Goal: Task Accomplishment & Management: Manage account settings

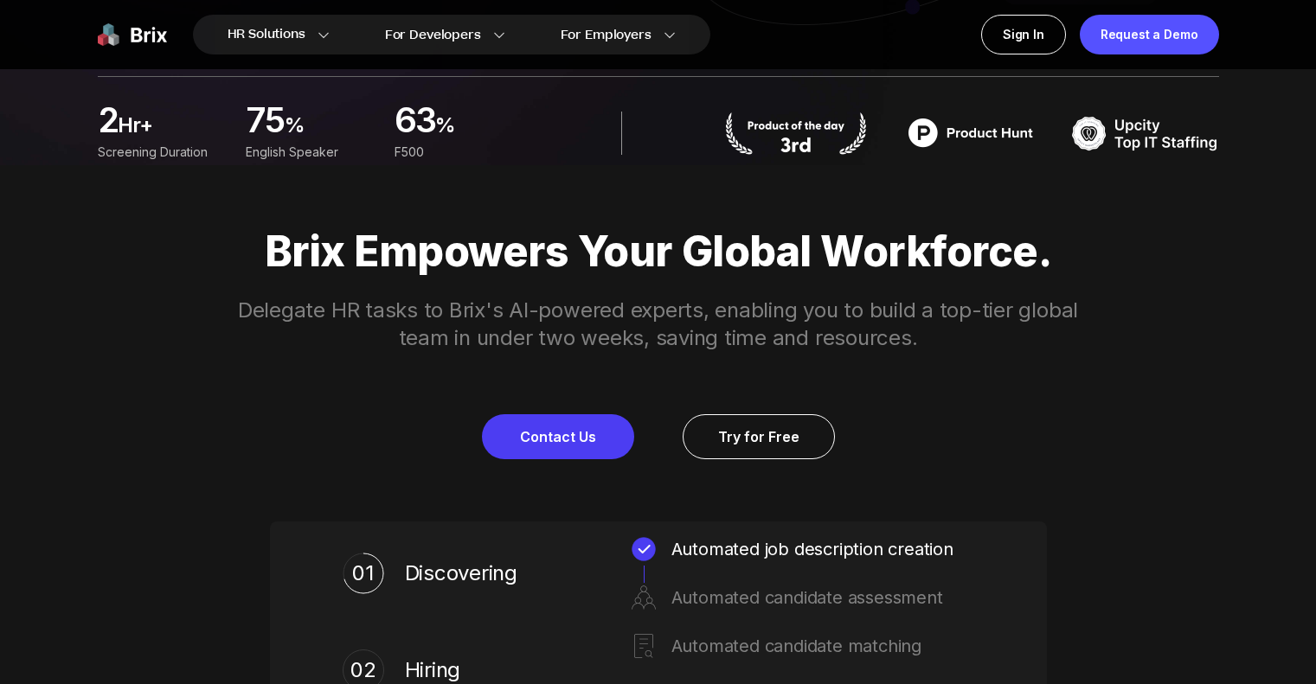
scroll to position [346, 0]
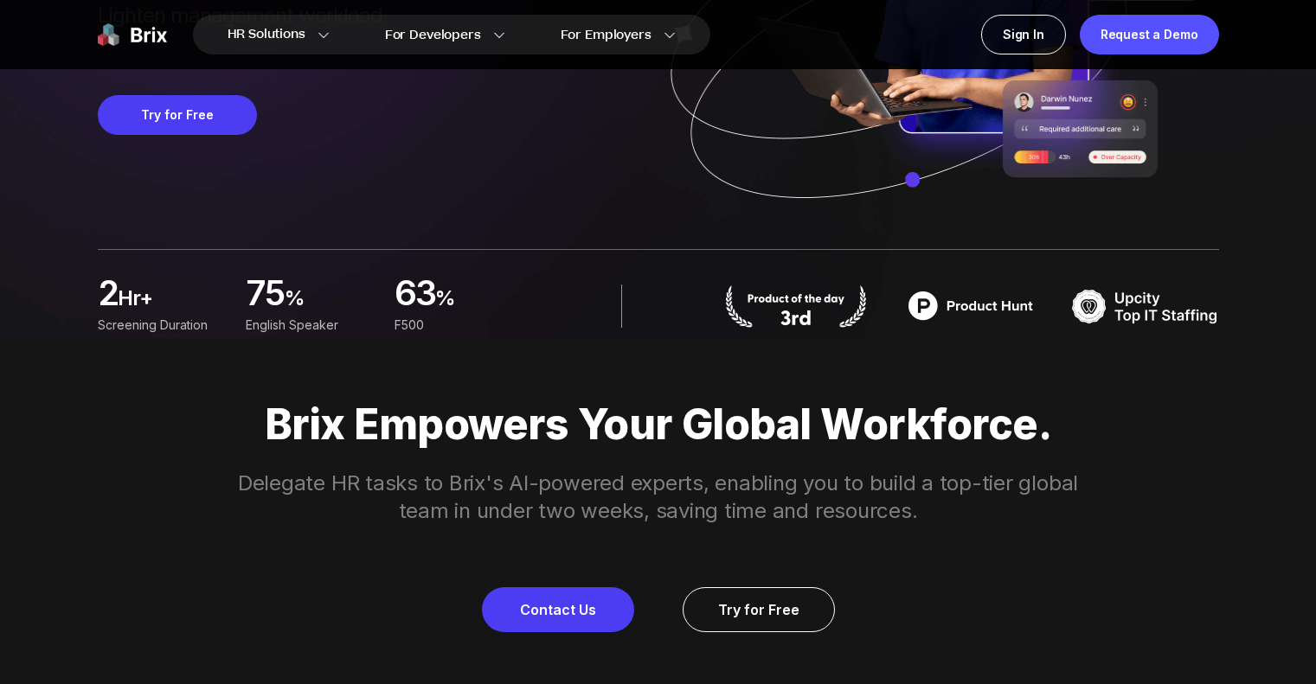
click at [838, 315] on img at bounding box center [795, 306] width 147 height 43
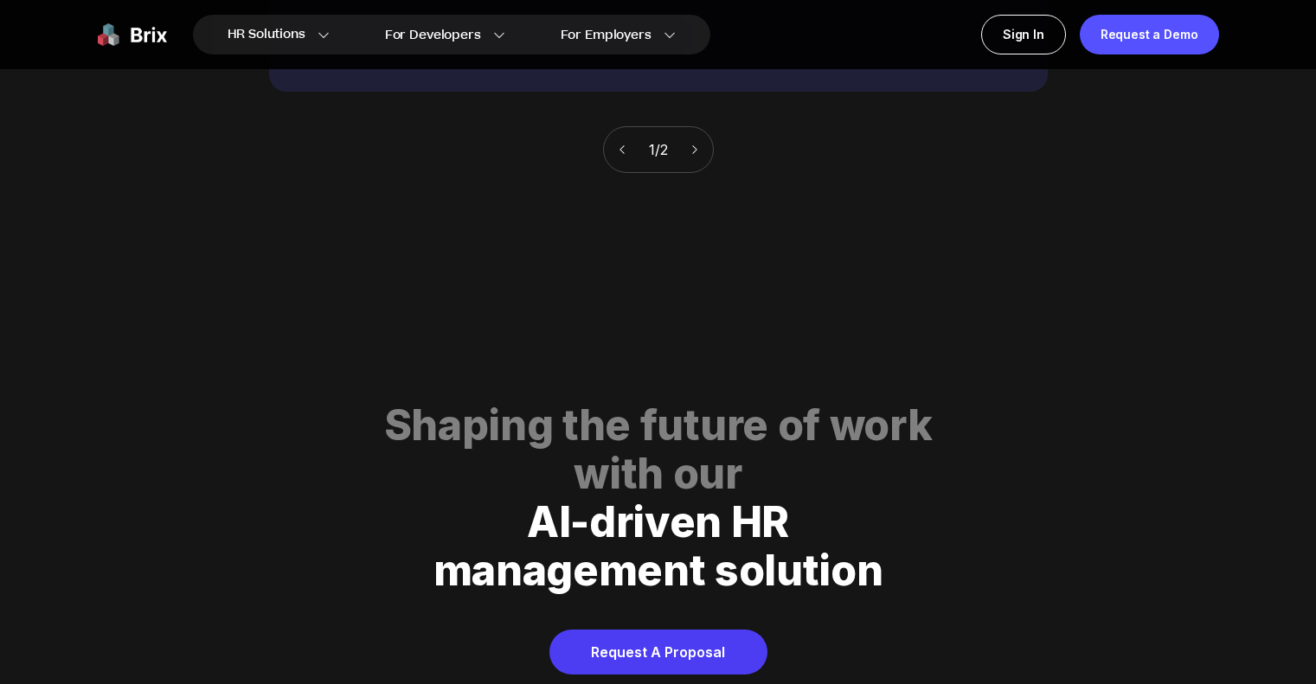
scroll to position [8833, 0]
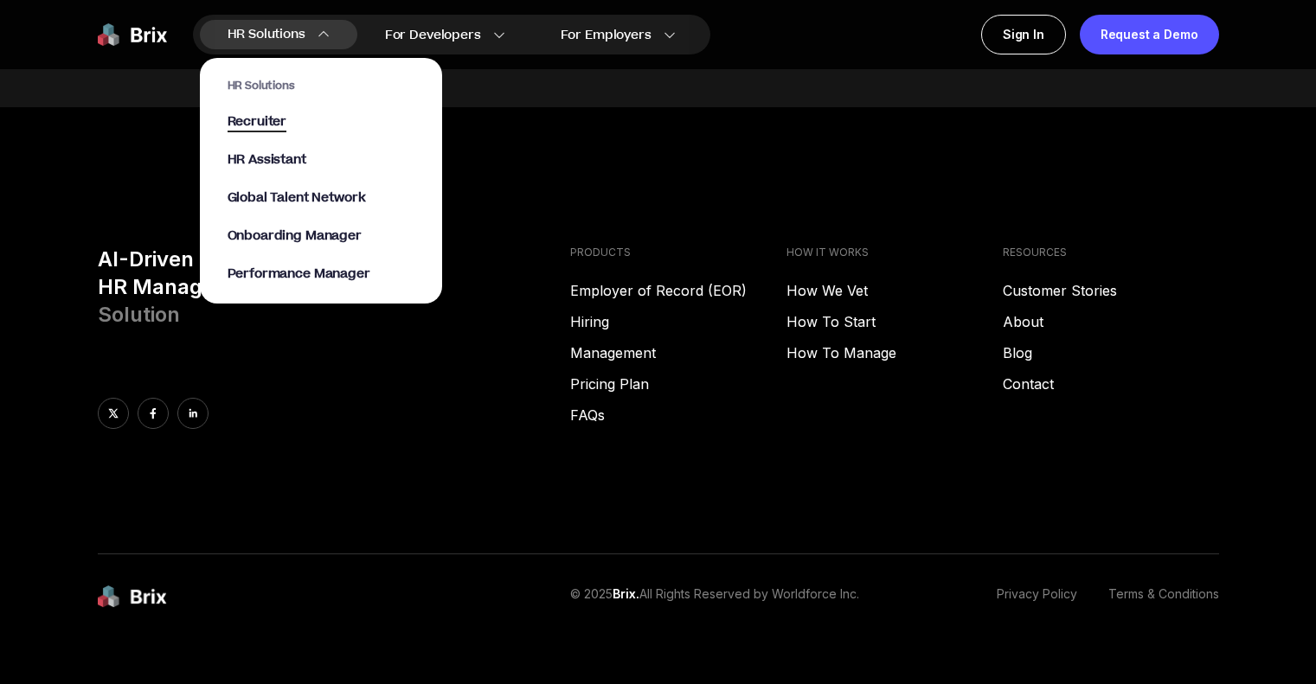
click at [265, 125] on span "Recruiter" at bounding box center [257, 122] width 60 height 20
click at [252, 163] on span "HR Assistant" at bounding box center [266, 161] width 79 height 20
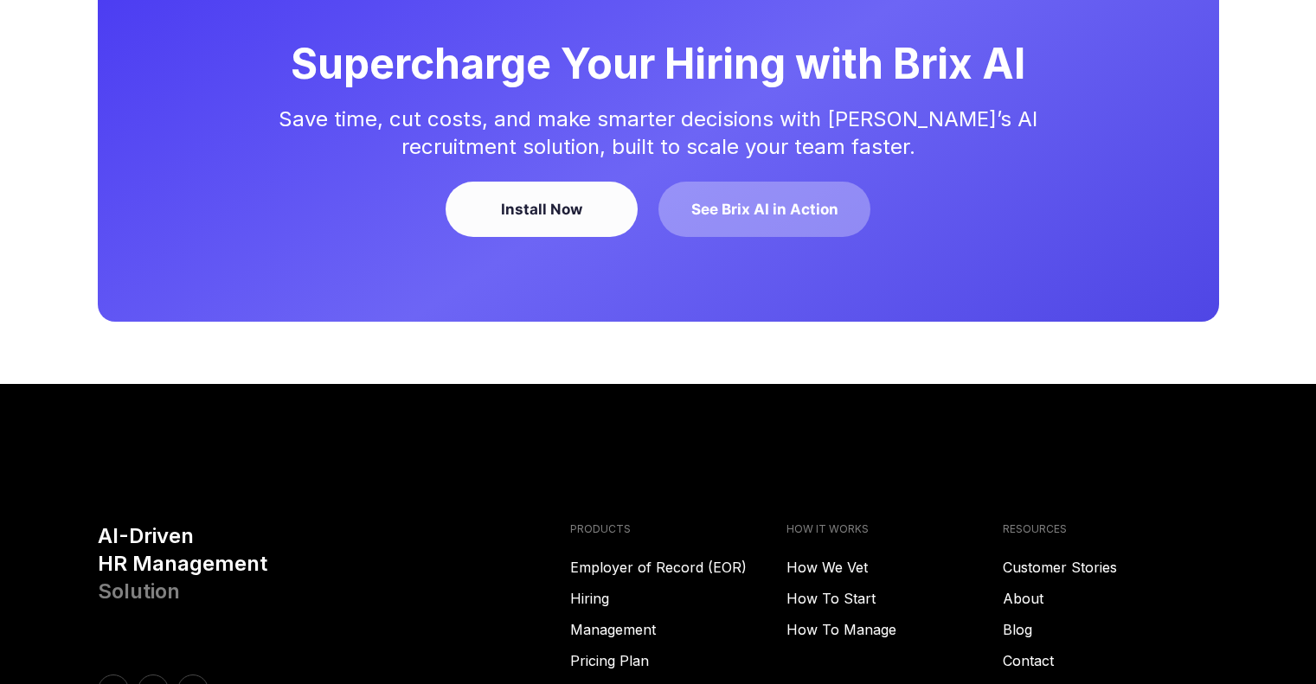
scroll to position [4185, 0]
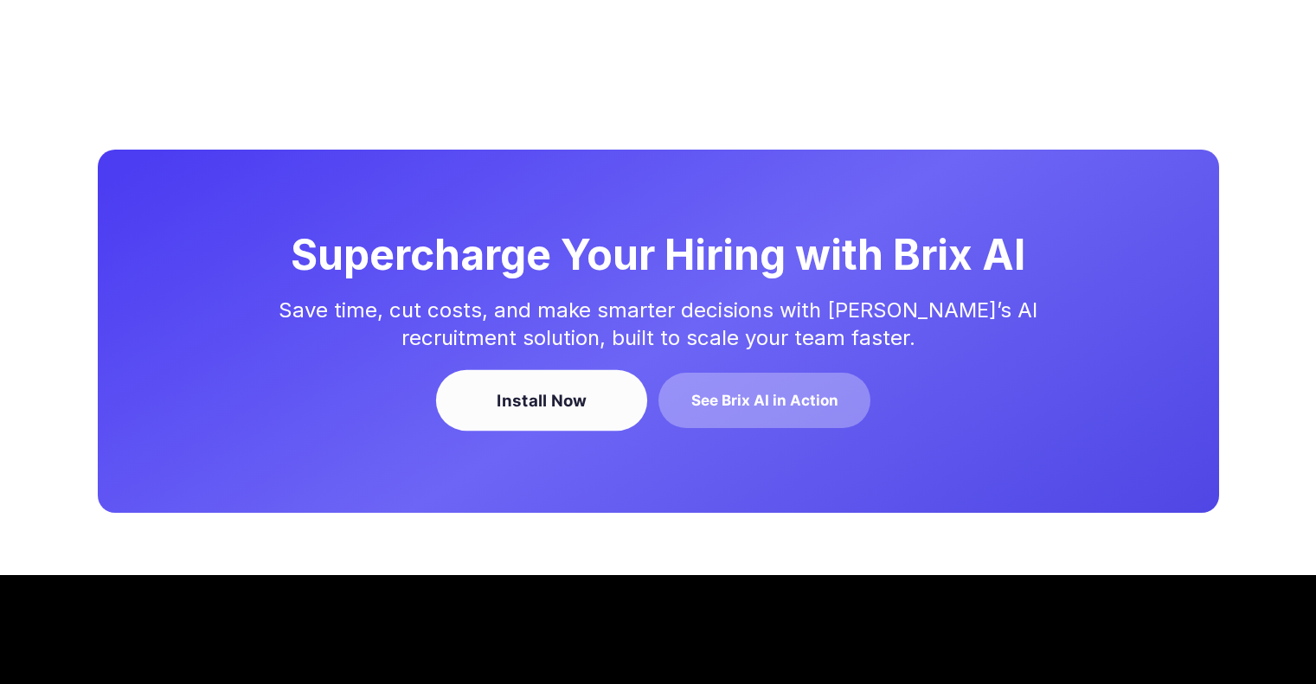
click at [542, 412] on div "Install Now" at bounding box center [540, 400] width 165 height 22
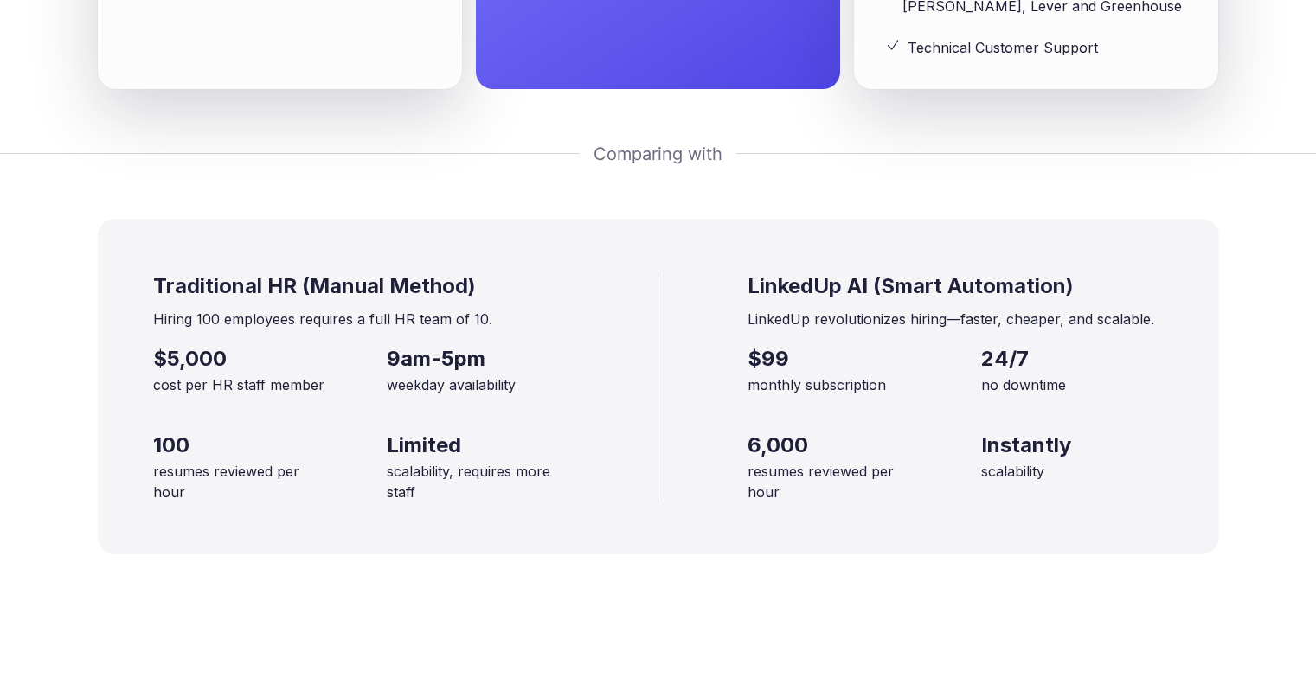
scroll to position [2974, 0]
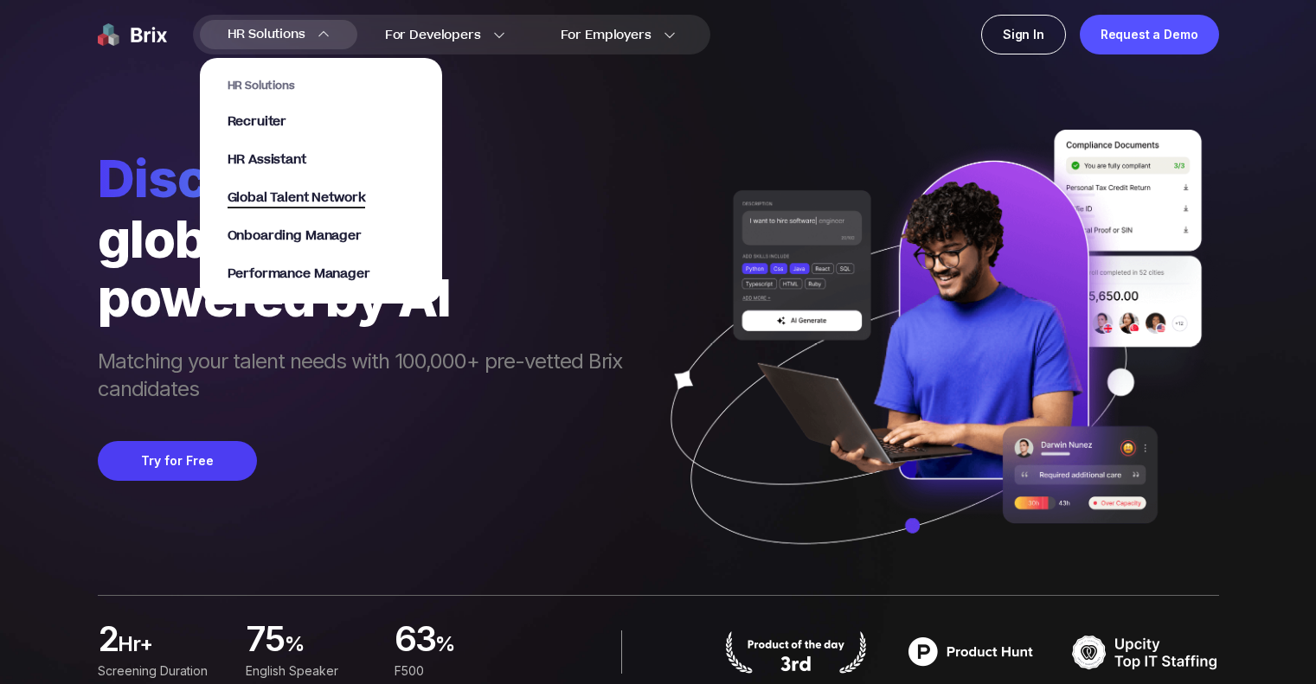
click at [330, 206] on span "Global Talent Network" at bounding box center [296, 199] width 138 height 20
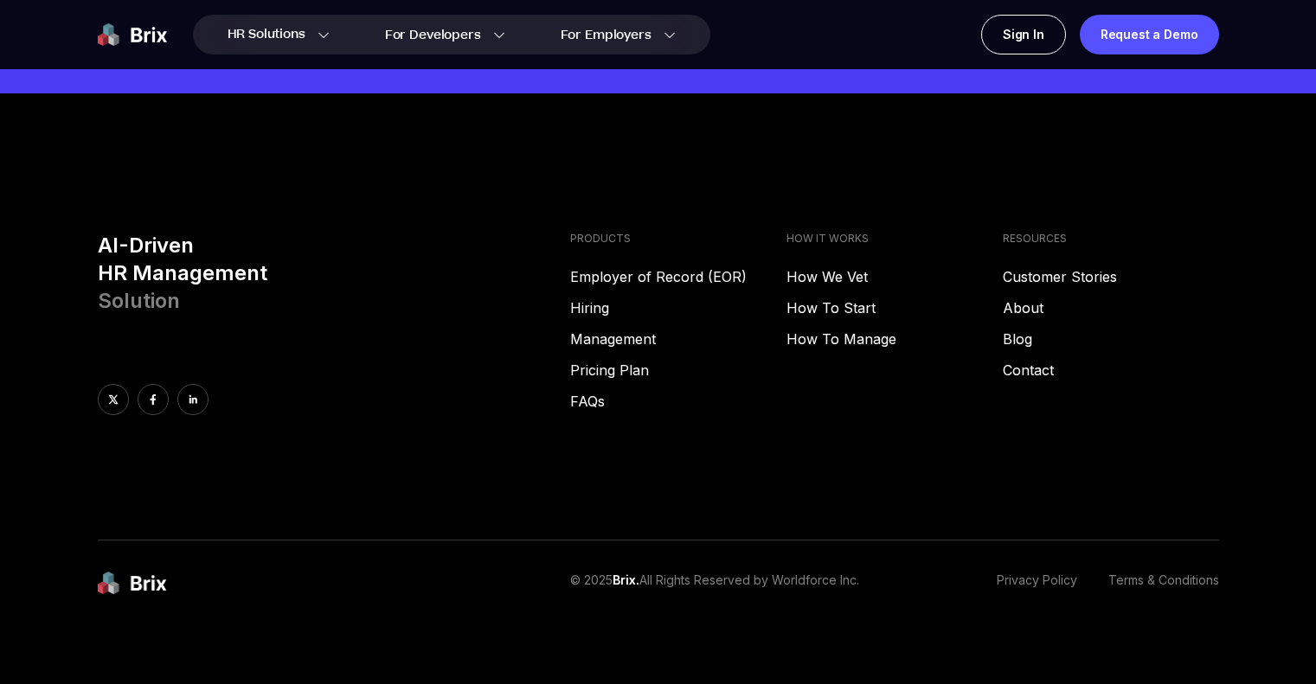
scroll to position [5603, 0]
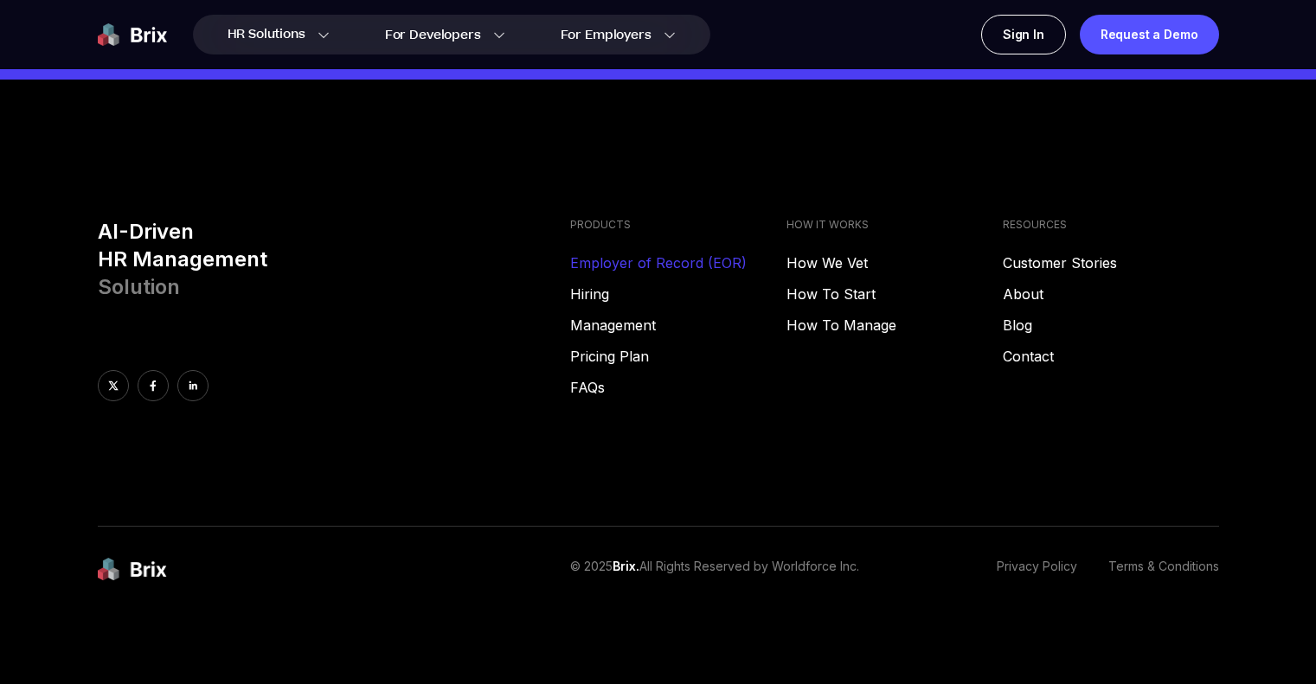
click at [631, 267] on link "Employer of Record (EOR)" at bounding box center [678, 263] width 216 height 21
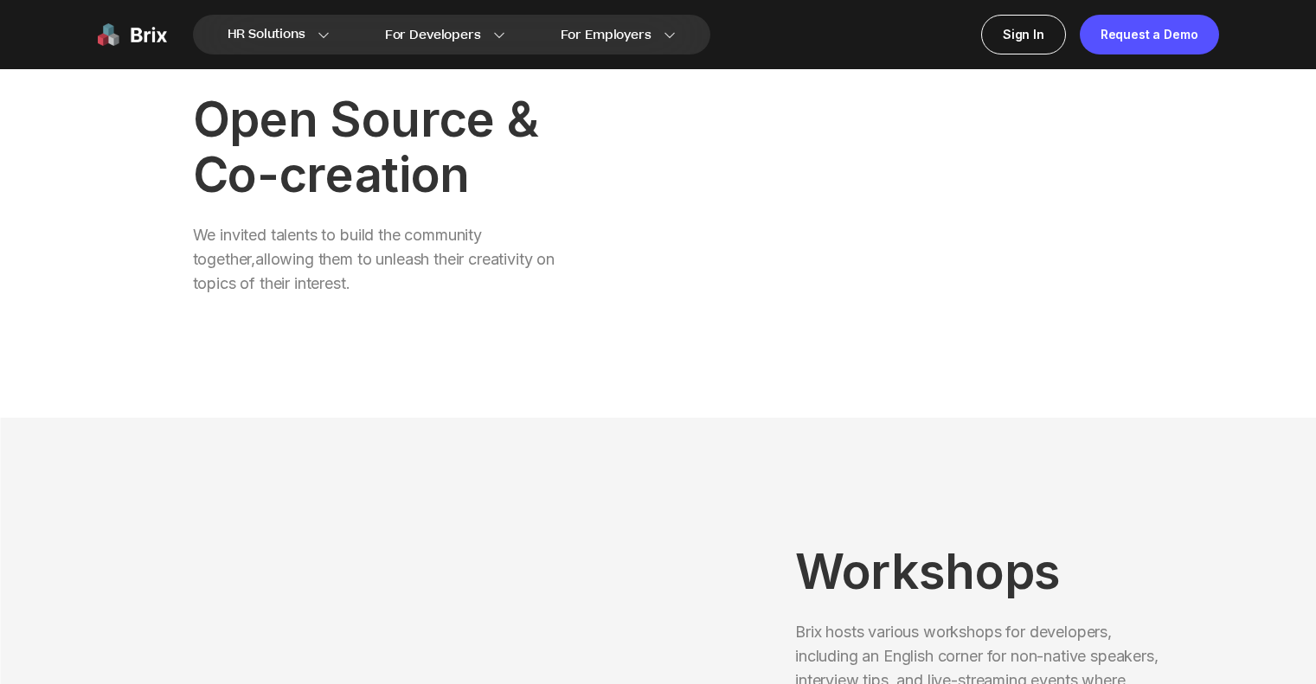
scroll to position [0, 0]
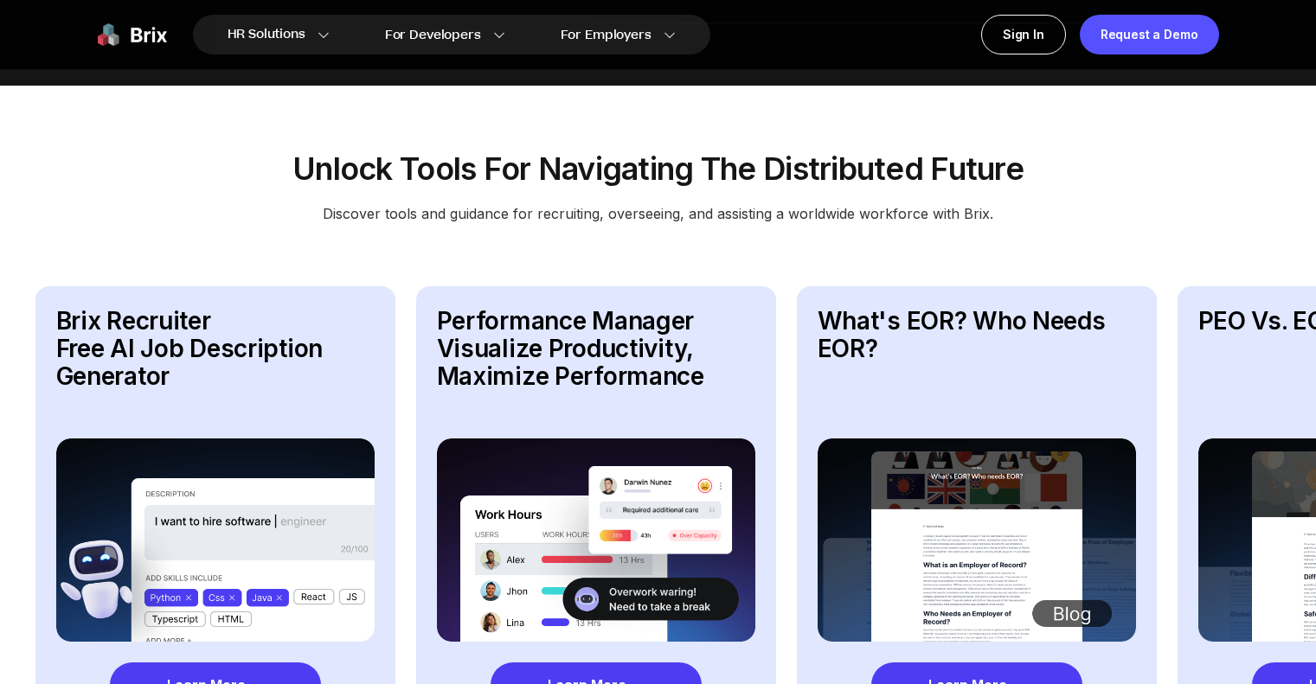
scroll to position [2768, 0]
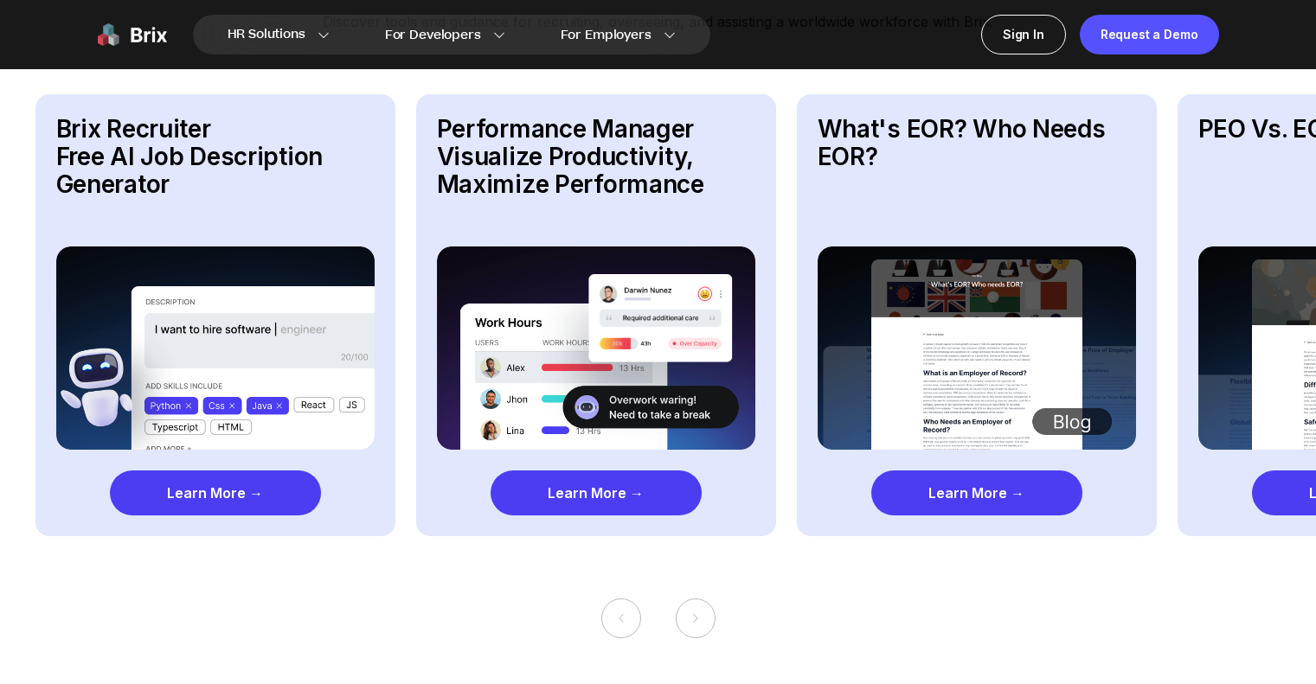
click at [667, 479] on div "Learn More →" at bounding box center [595, 493] width 211 height 45
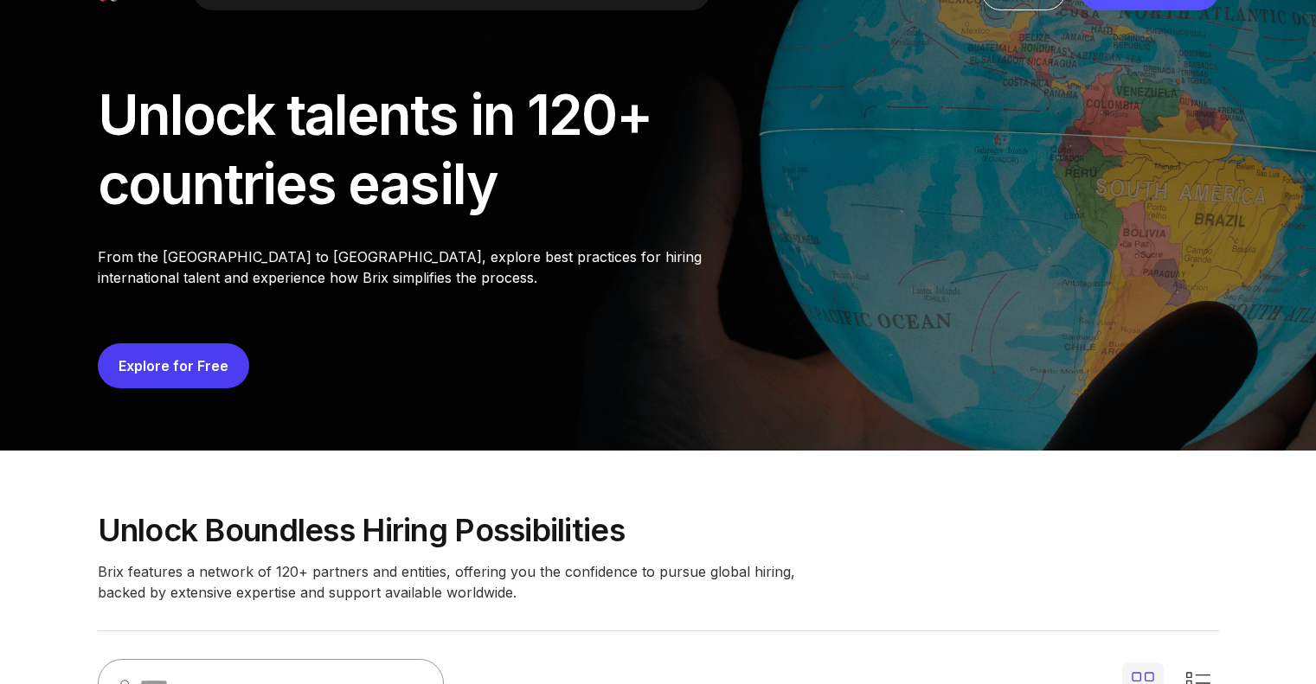
scroll to position [0, 0]
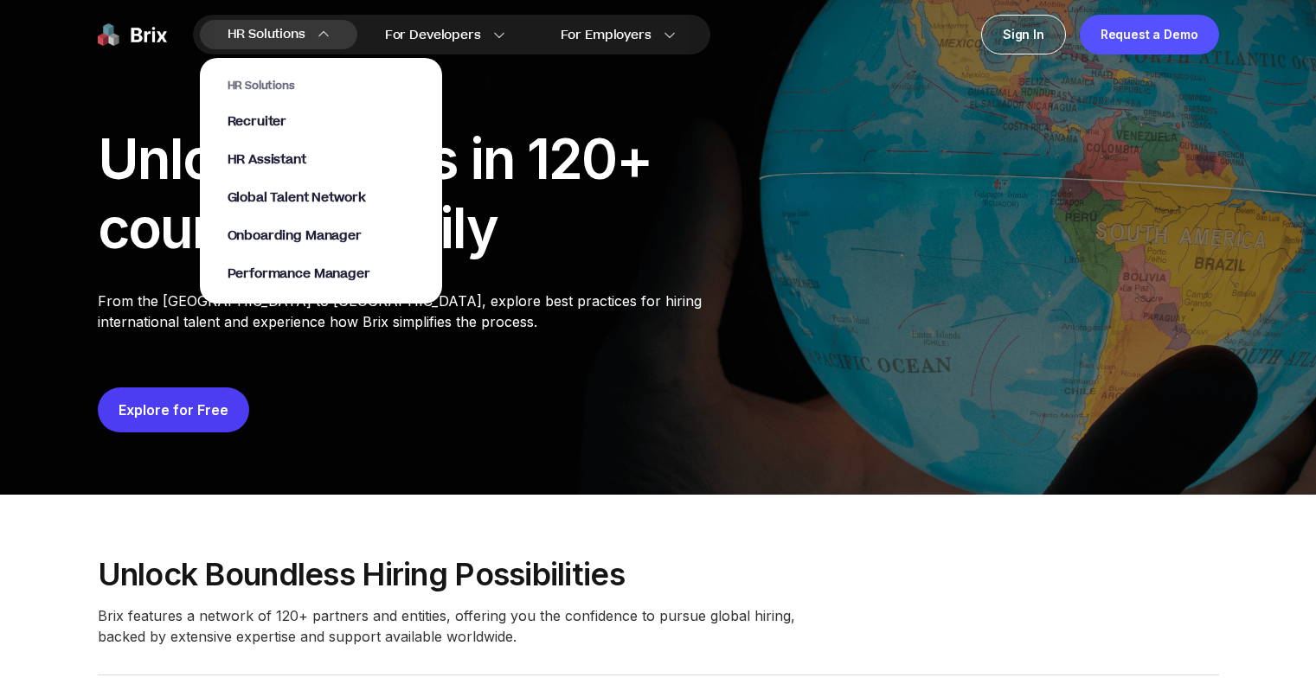
click at [262, 265] on div "HR Solutions Recruiter HR Assistant Global Talent Network Onboarding Manager Pe…" at bounding box center [320, 181] width 187 height 204
click at [256, 272] on span "Performance Manager" at bounding box center [298, 275] width 143 height 20
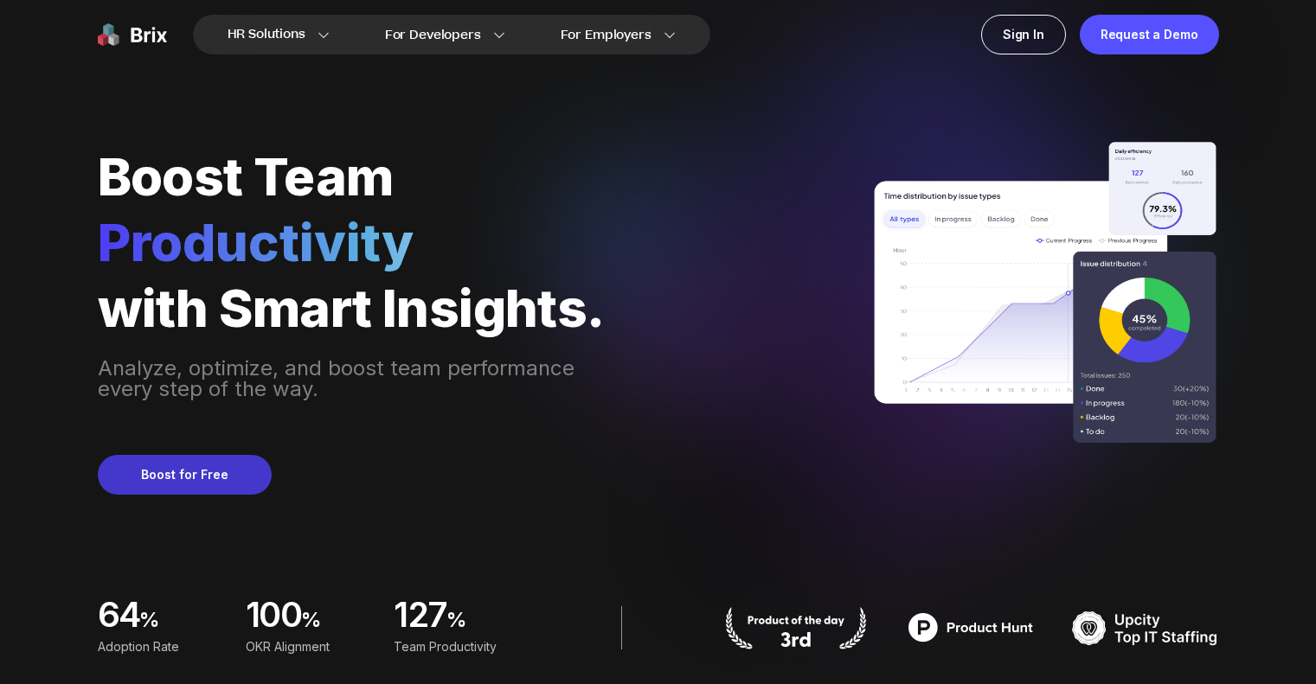
click at [193, 473] on button "Boost for Free" at bounding box center [185, 475] width 174 height 40
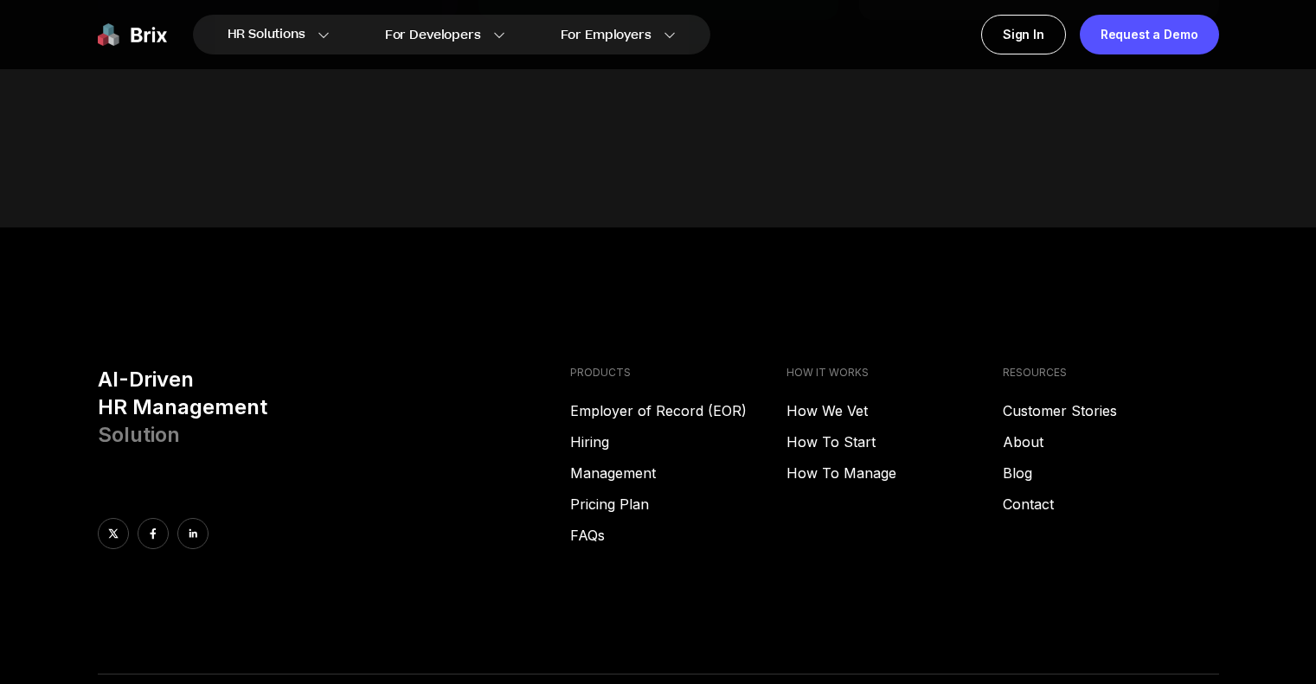
scroll to position [7283, 0]
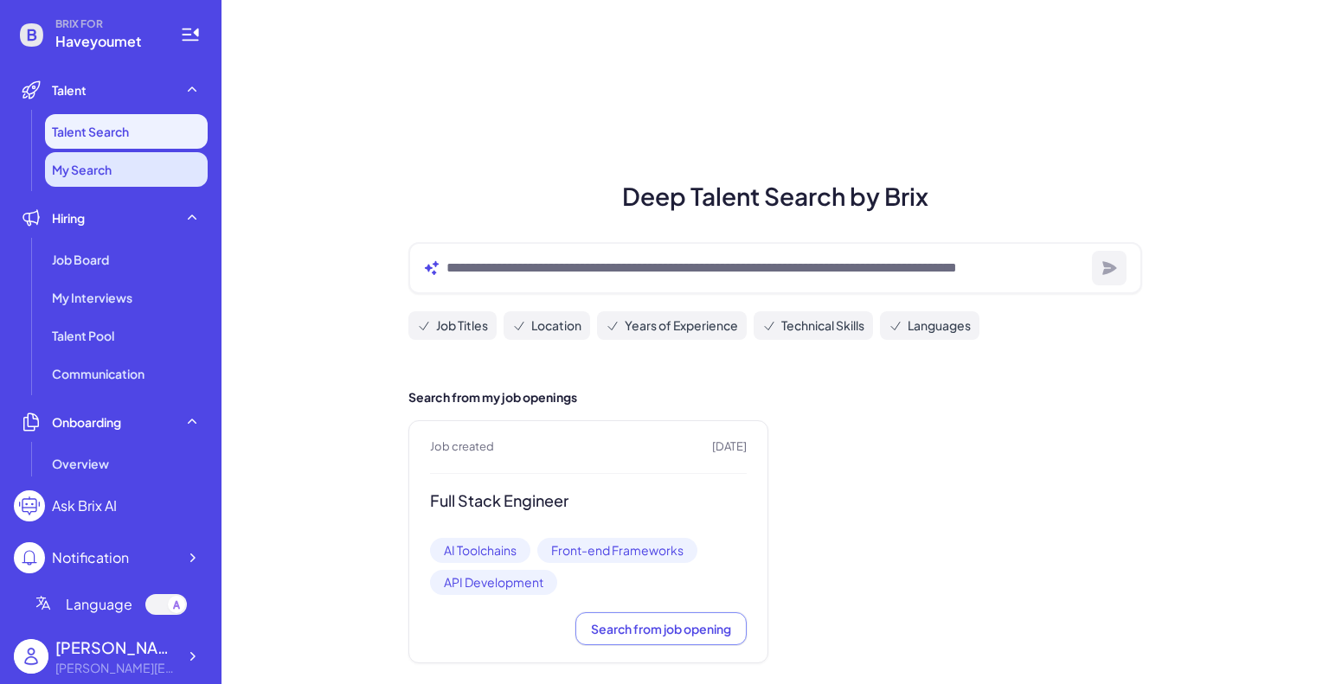
click at [82, 183] on li "My Search" at bounding box center [126, 169] width 163 height 35
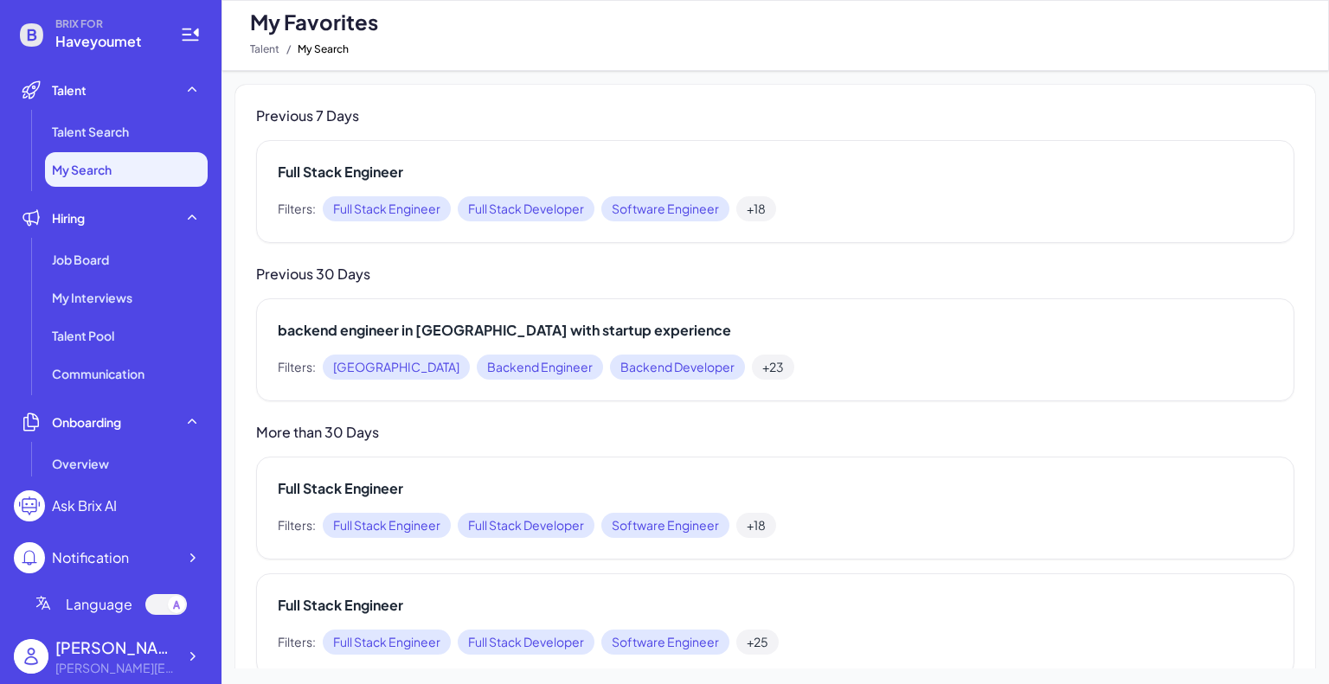
click at [304, 202] on span "Filters:" at bounding box center [297, 209] width 38 height 18
click at [395, 222] on div "Full Stack Engineer Filters: Full Stack Engineer Full Stack Developer Software …" at bounding box center [775, 191] width 1038 height 103
click at [90, 256] on span "Job Board" at bounding box center [80, 259] width 57 height 17
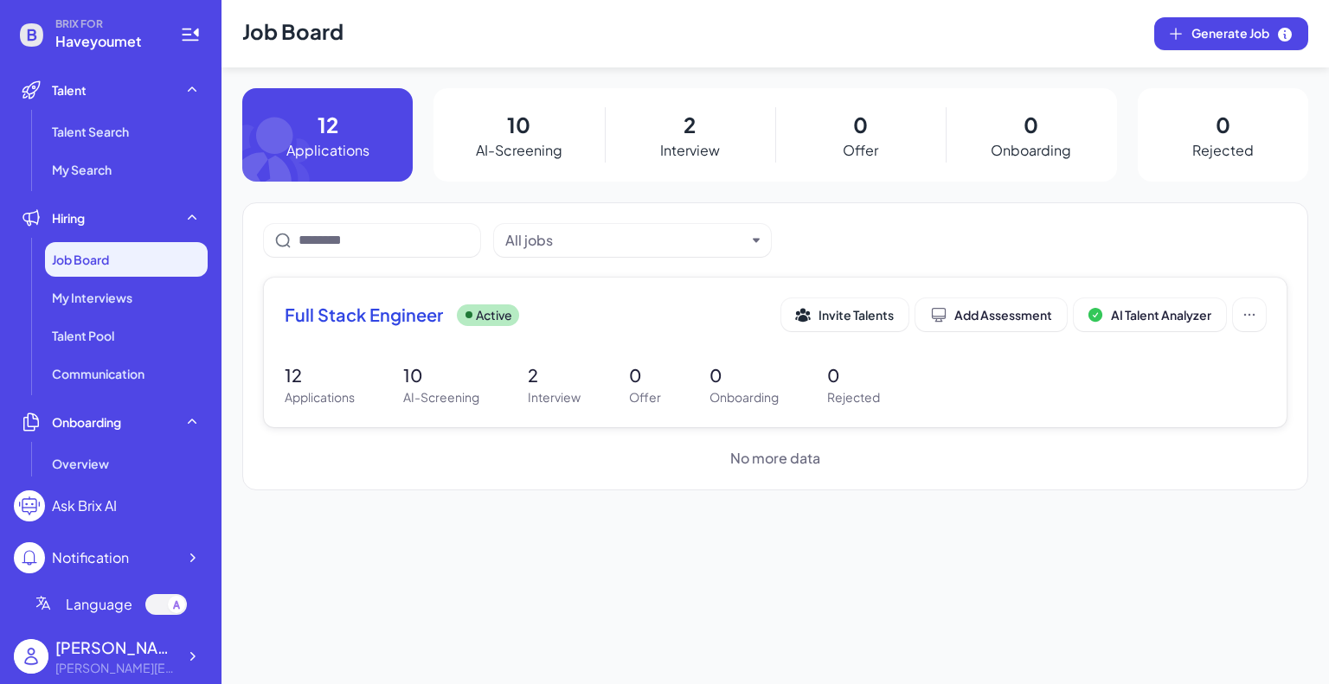
click at [522, 352] on div "Full Stack Engineer Active Invite Talents Add Assessment AI Talent Analyzer 12 …" at bounding box center [775, 353] width 1022 height 150
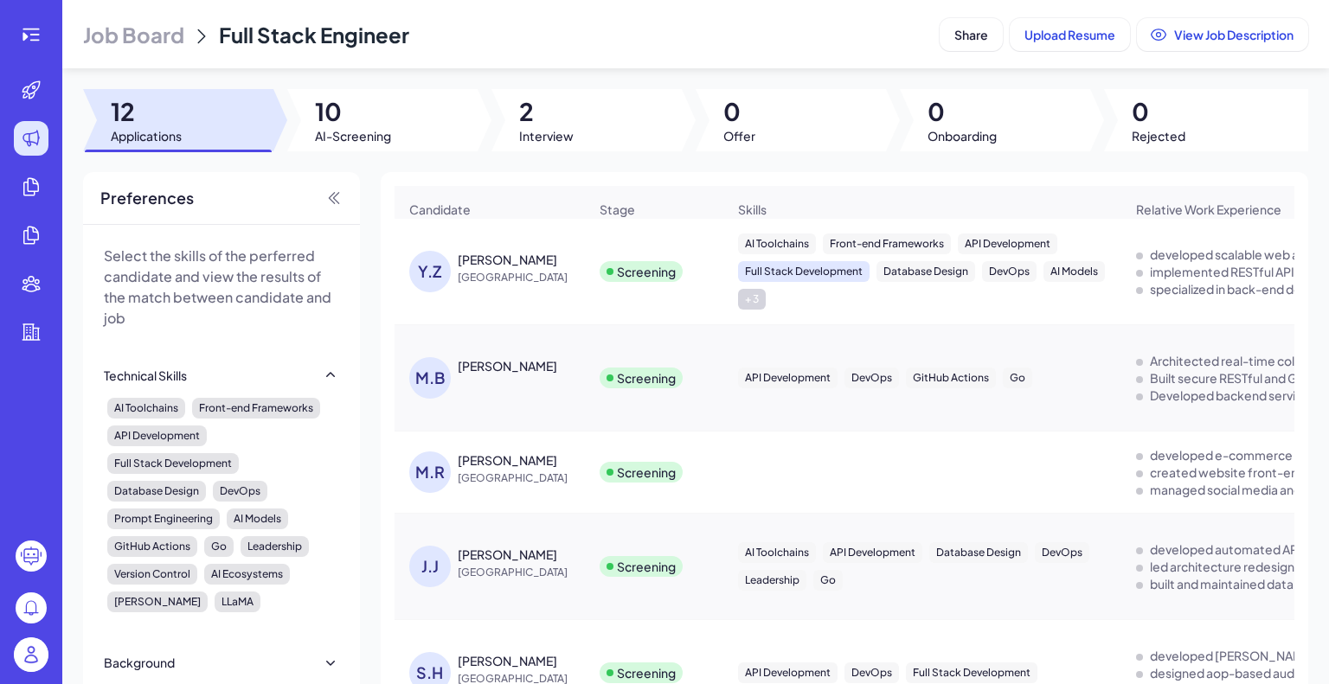
click at [820, 279] on div "Full Stack Development" at bounding box center [803, 271] width 131 height 21
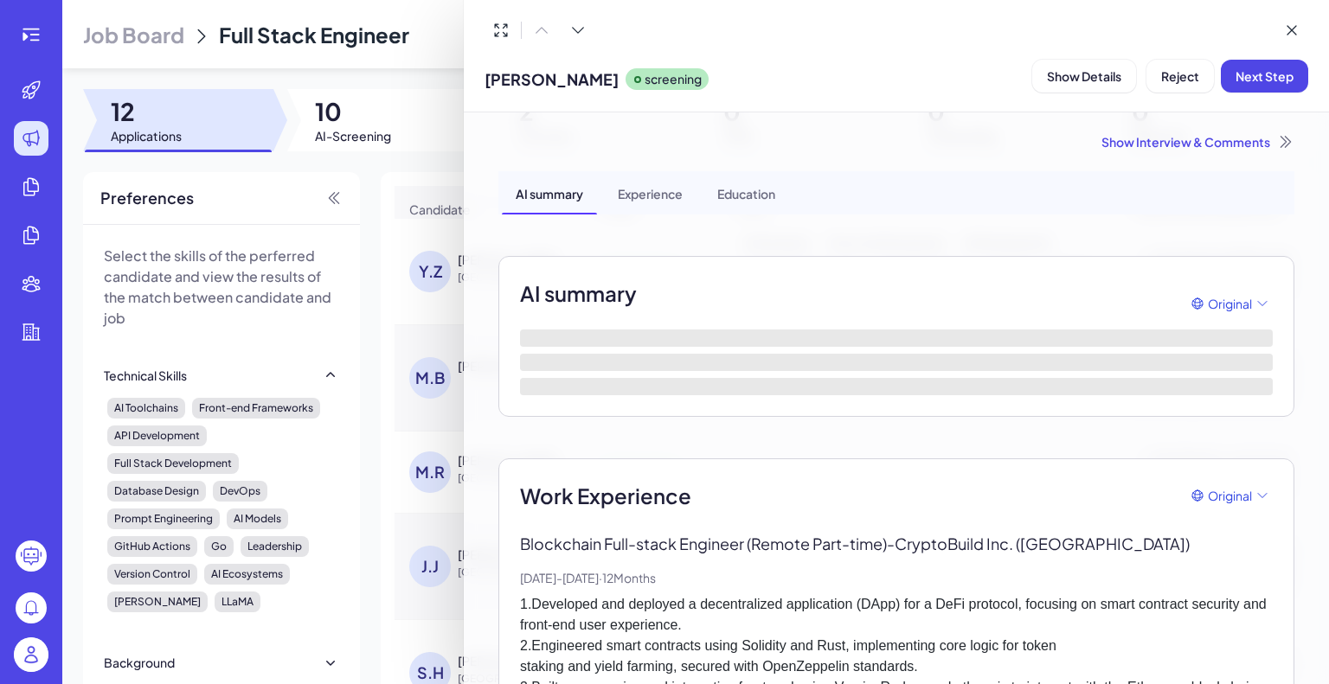
click at [391, 337] on div at bounding box center [664, 342] width 1329 height 684
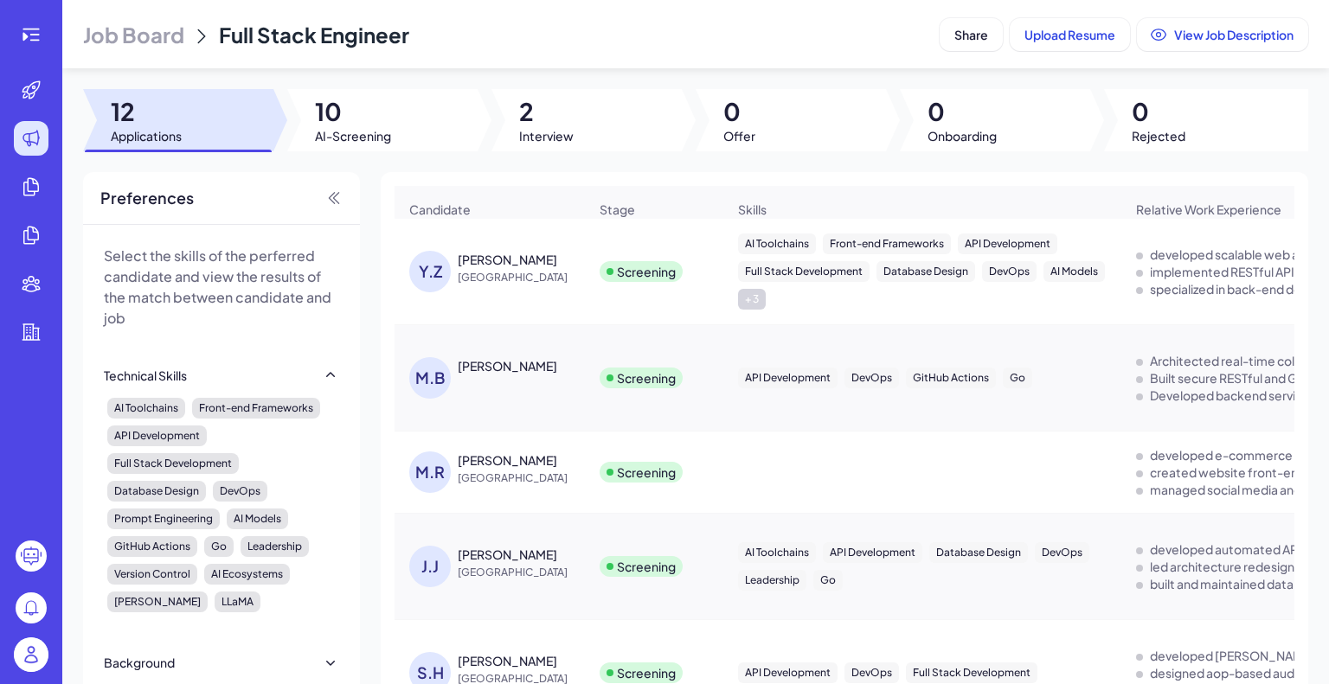
click at [522, 279] on span "[GEOGRAPHIC_DATA]" at bounding box center [523, 277] width 130 height 17
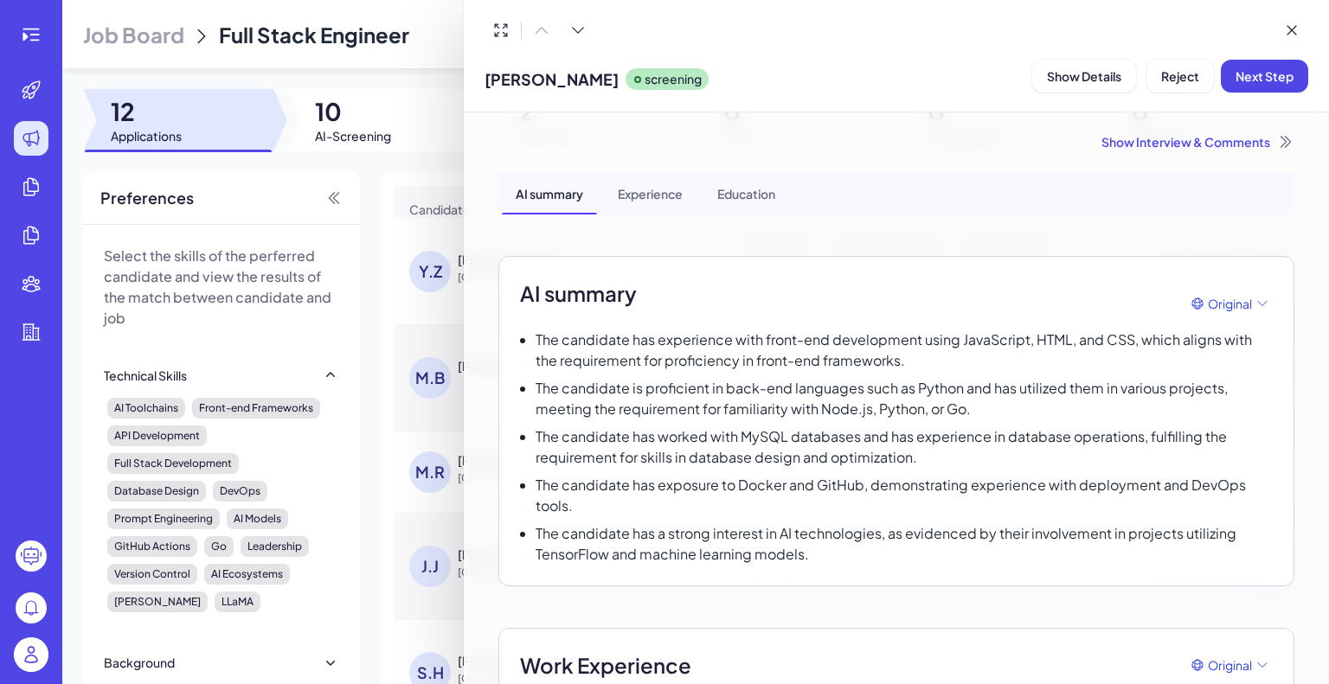
click at [654, 179] on div "Experience" at bounding box center [650, 192] width 93 height 43
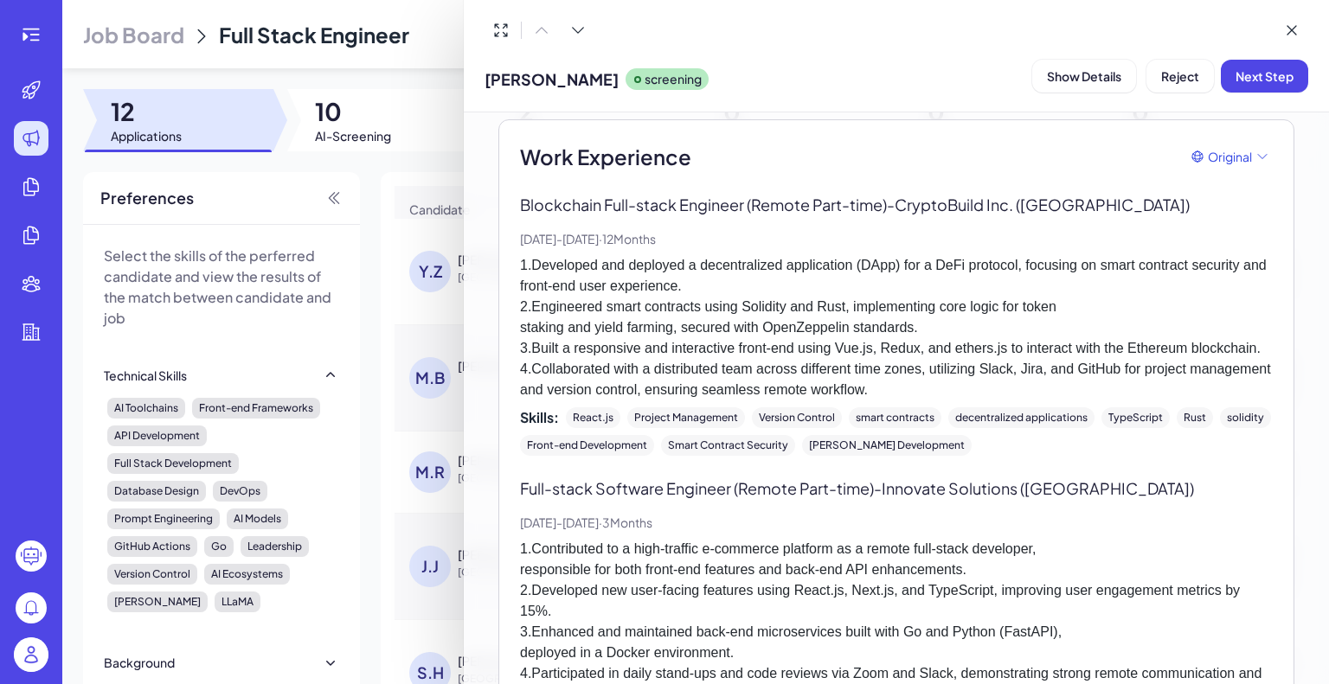
scroll to position [516, 0]
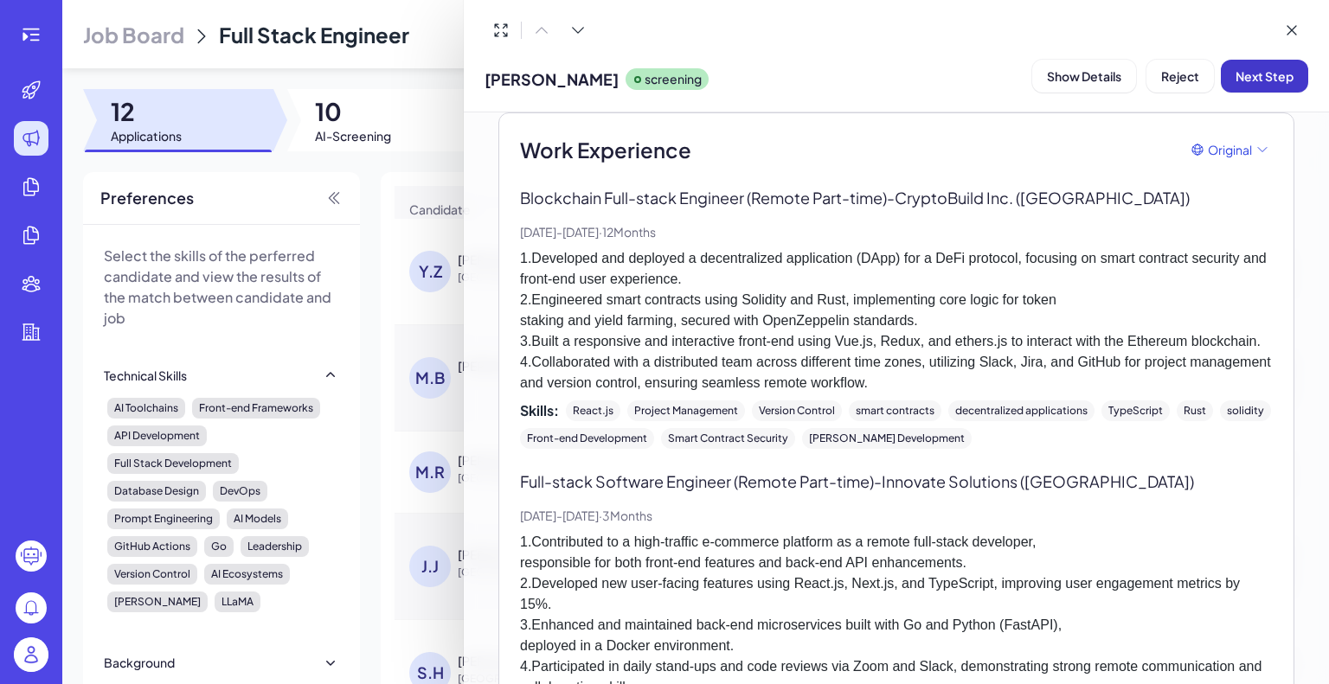
click at [1247, 75] on span "Next Step" at bounding box center [1264, 76] width 58 height 16
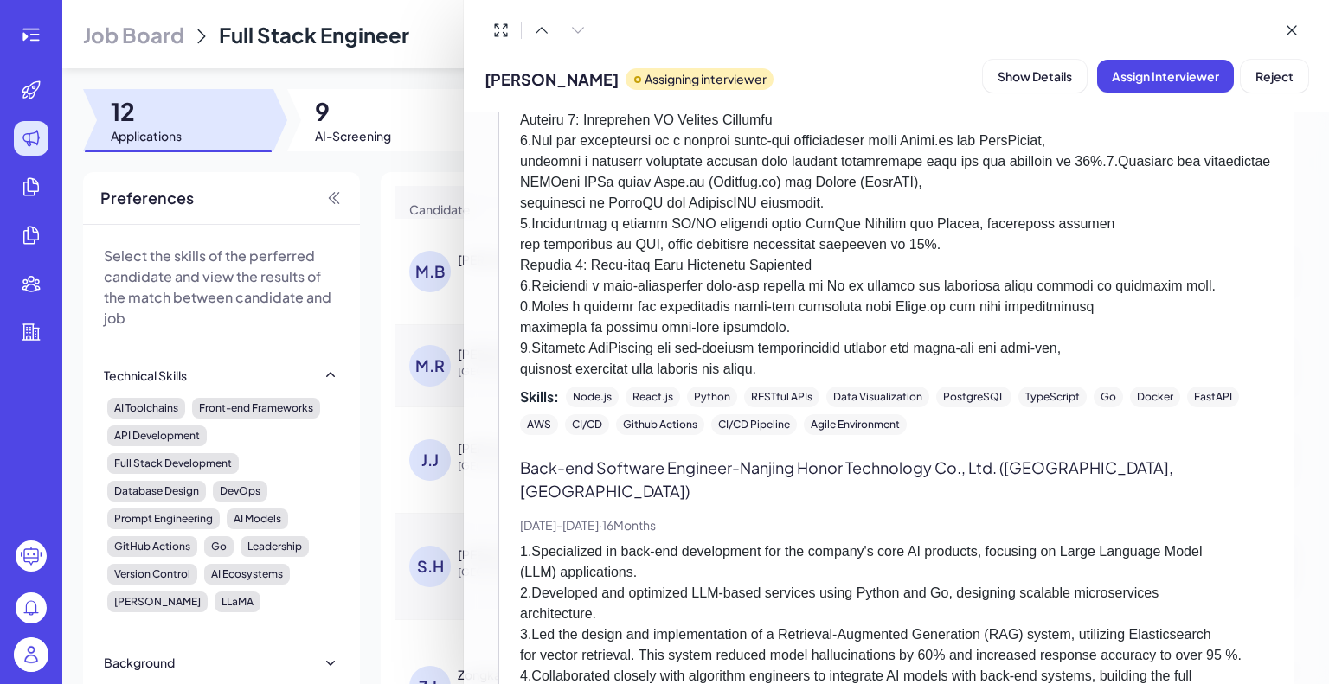
scroll to position [1834, 0]
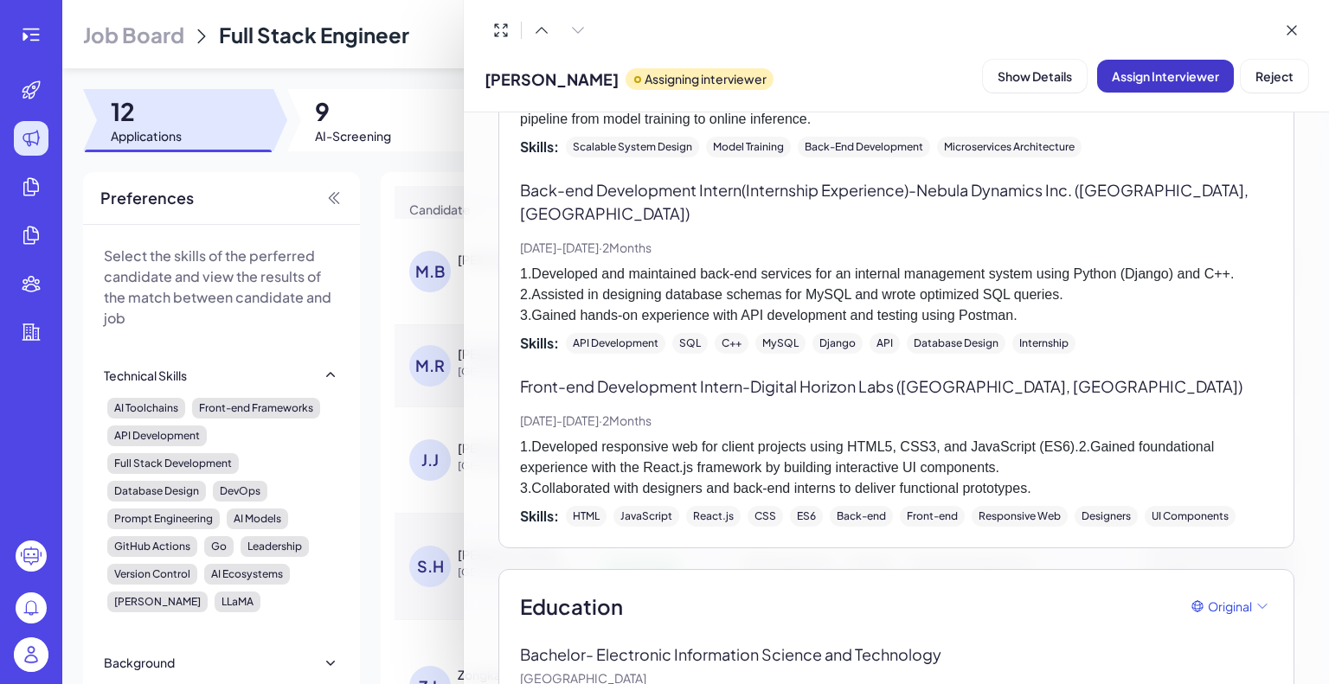
click at [1169, 80] on span "Assign Interviewer" at bounding box center [1165, 76] width 107 height 16
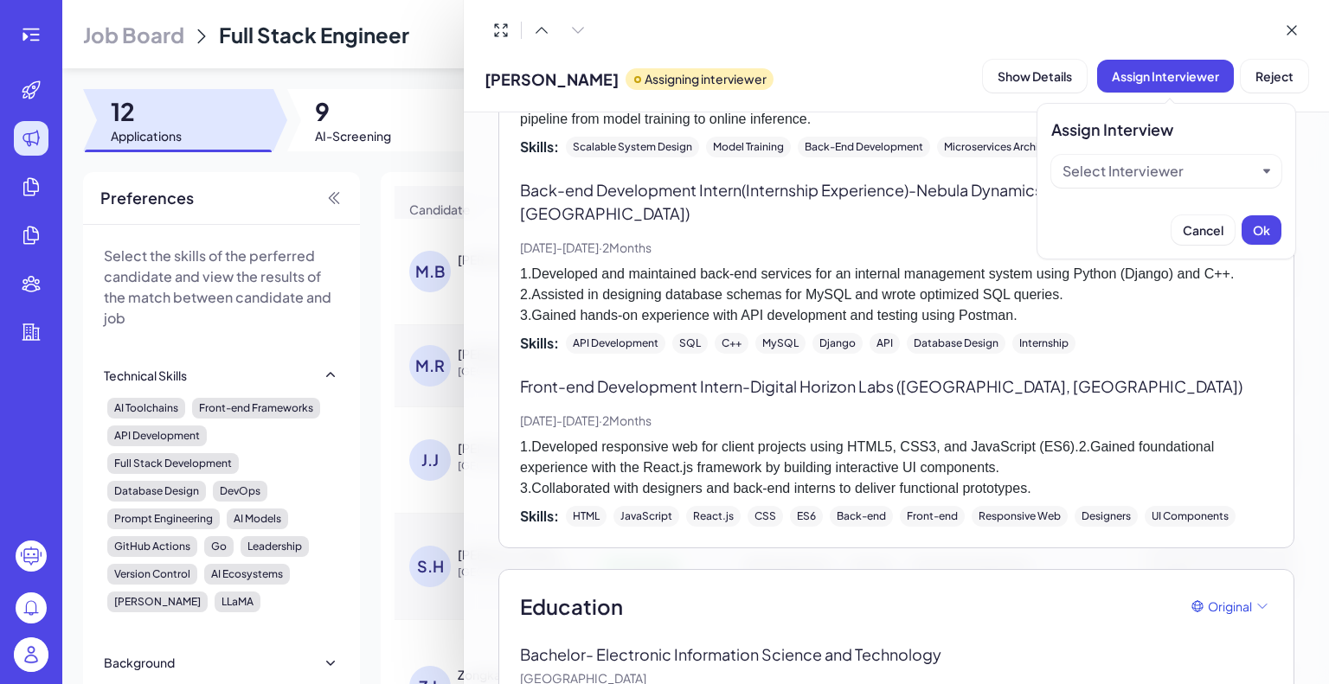
click at [1192, 167] on div "Select Interviewer" at bounding box center [1159, 171] width 194 height 21
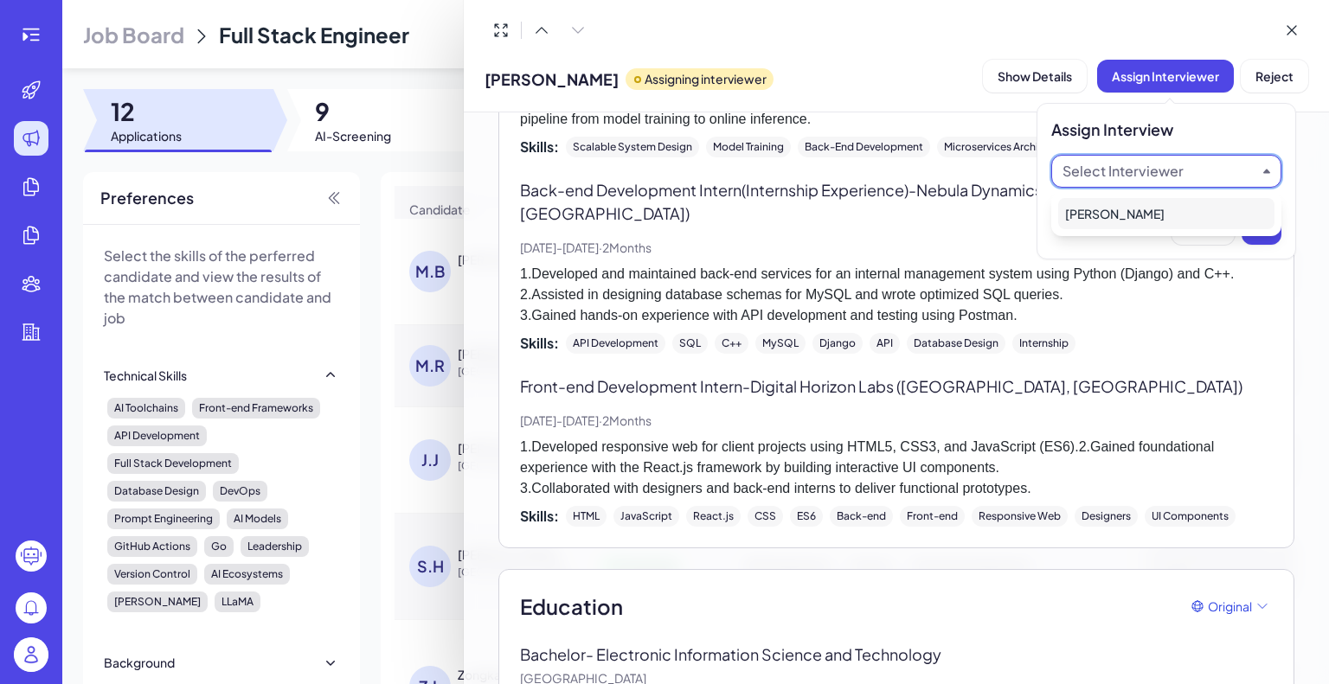
click at [1169, 222] on div "Kate" at bounding box center [1166, 213] width 216 height 31
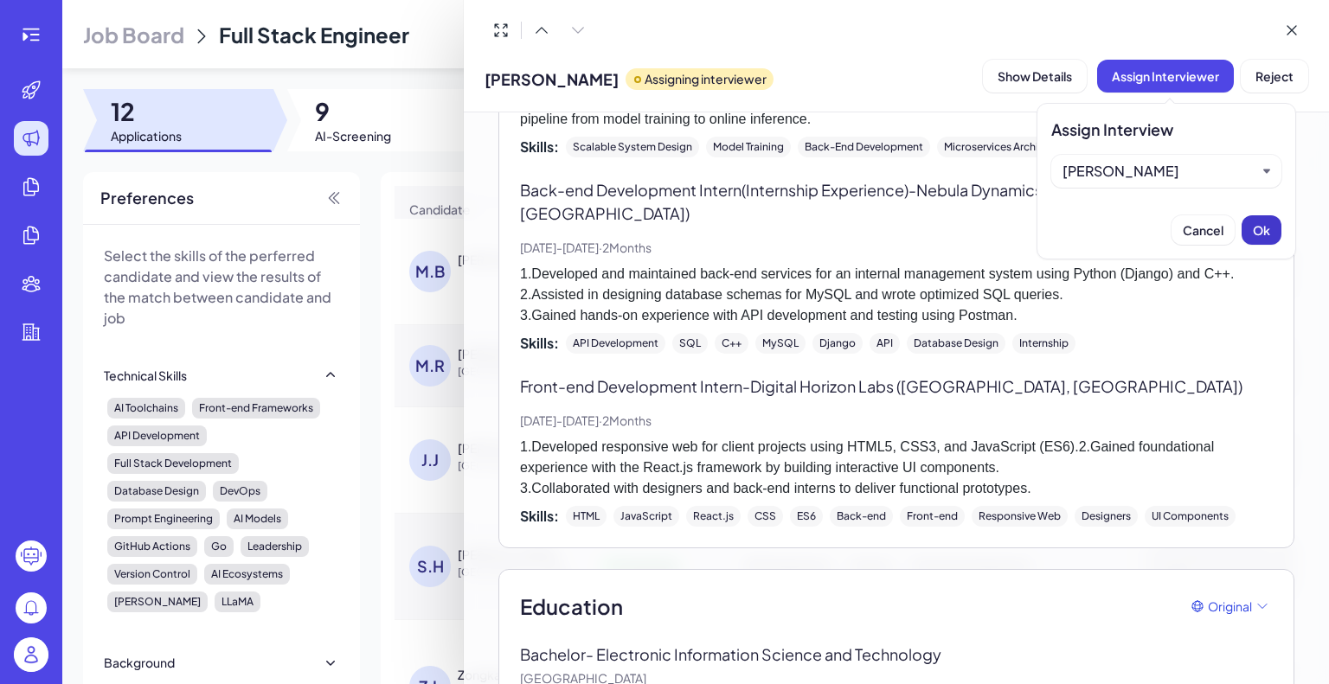
click at [1261, 232] on span "Ok" at bounding box center [1261, 230] width 17 height 16
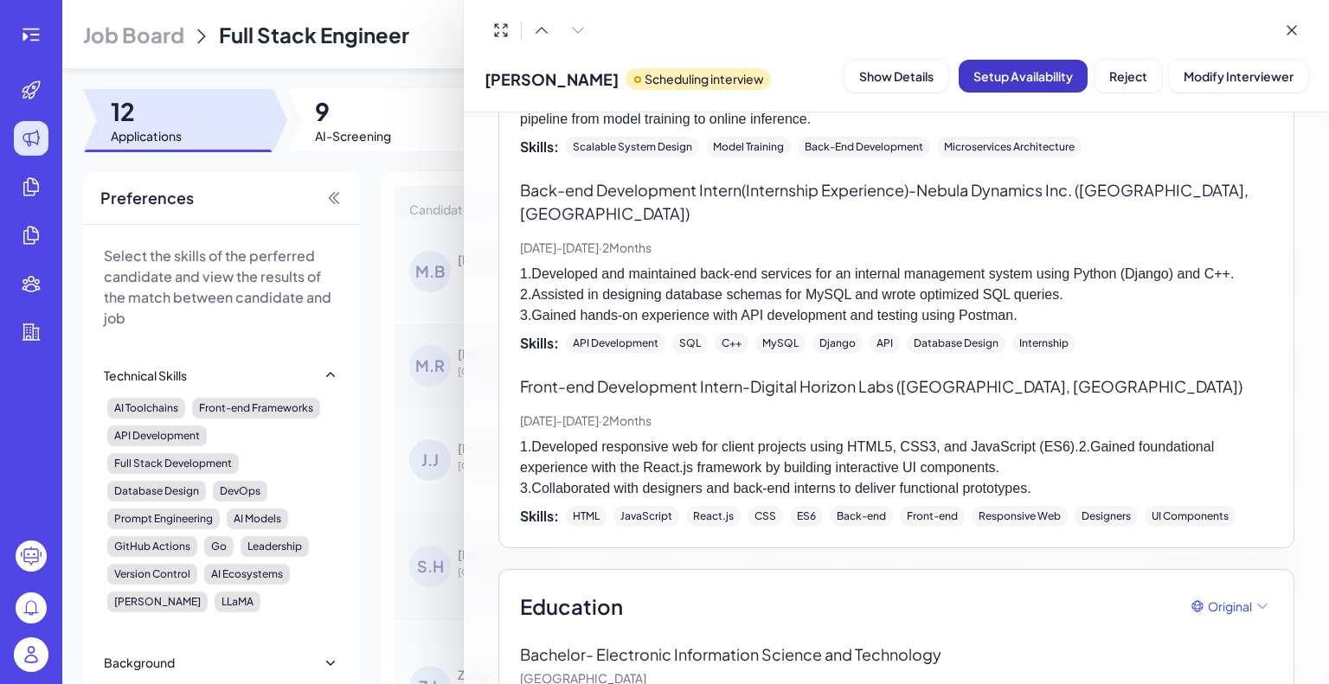
click at [1036, 74] on span "Setup Availability" at bounding box center [1022, 76] width 99 height 16
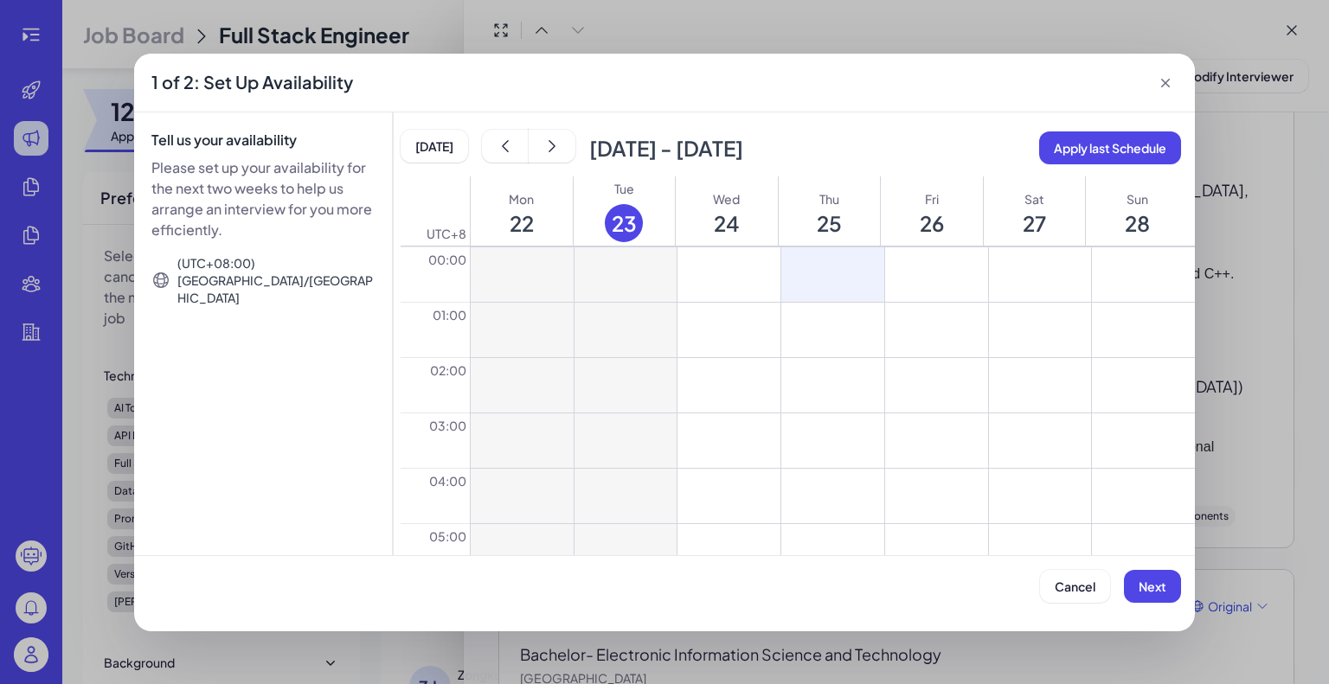
click at [841, 260] on button at bounding box center [832, 274] width 103 height 54
click at [1148, 567] on div "Cancel Next" at bounding box center [664, 579] width 1060 height 48
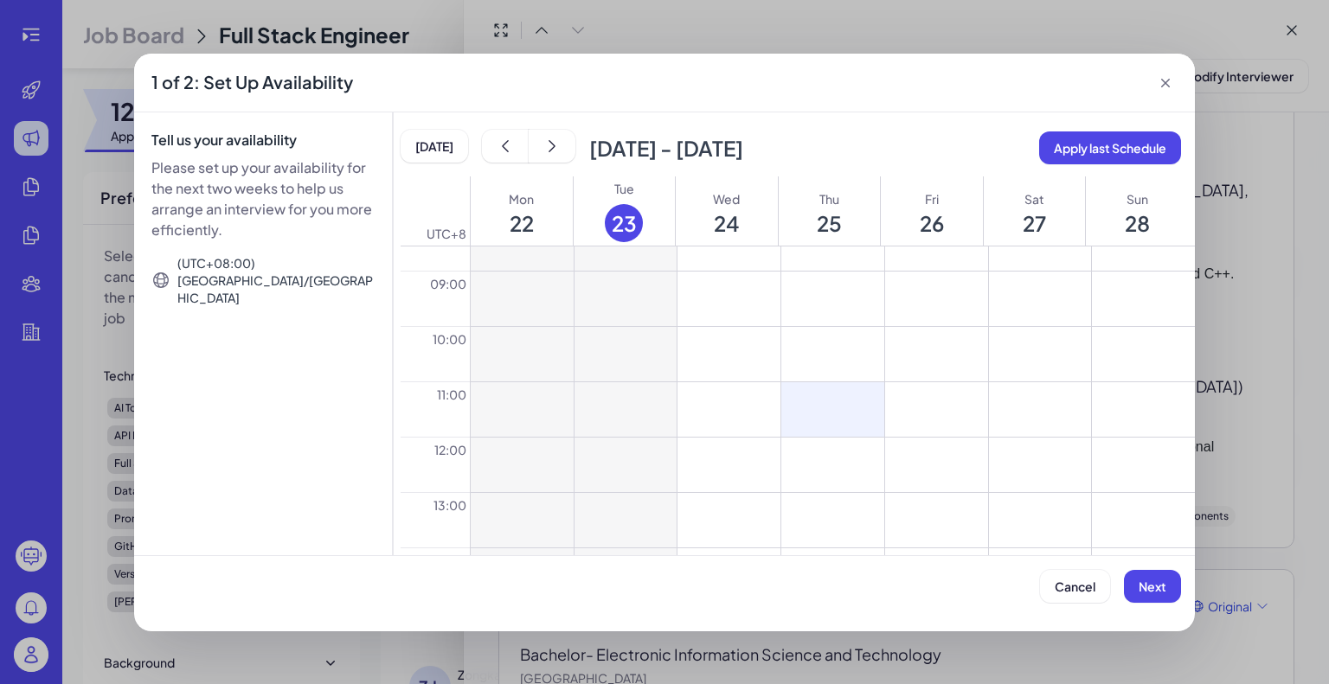
click at [815, 424] on button at bounding box center [832, 409] width 103 height 54
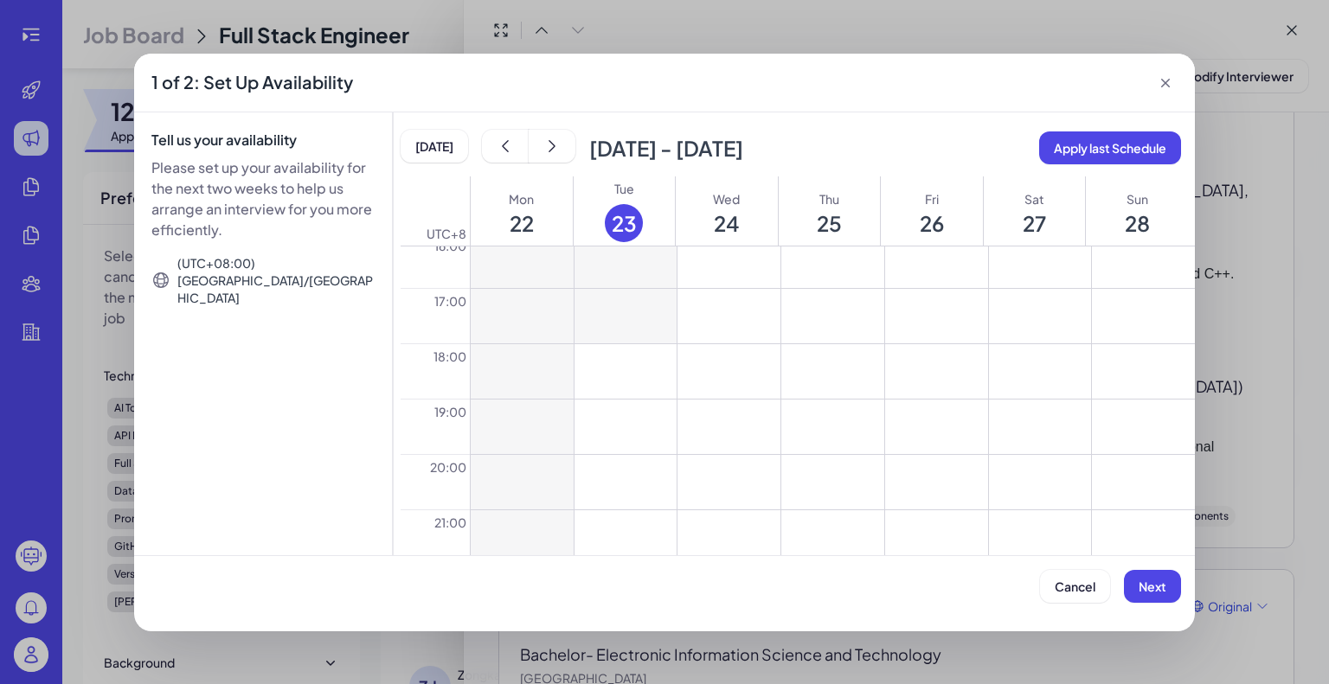
scroll to position [900, 0]
click at [815, 424] on button at bounding box center [832, 427] width 103 height 54
click at [1139, 573] on button "Next" at bounding box center [1152, 586] width 57 height 33
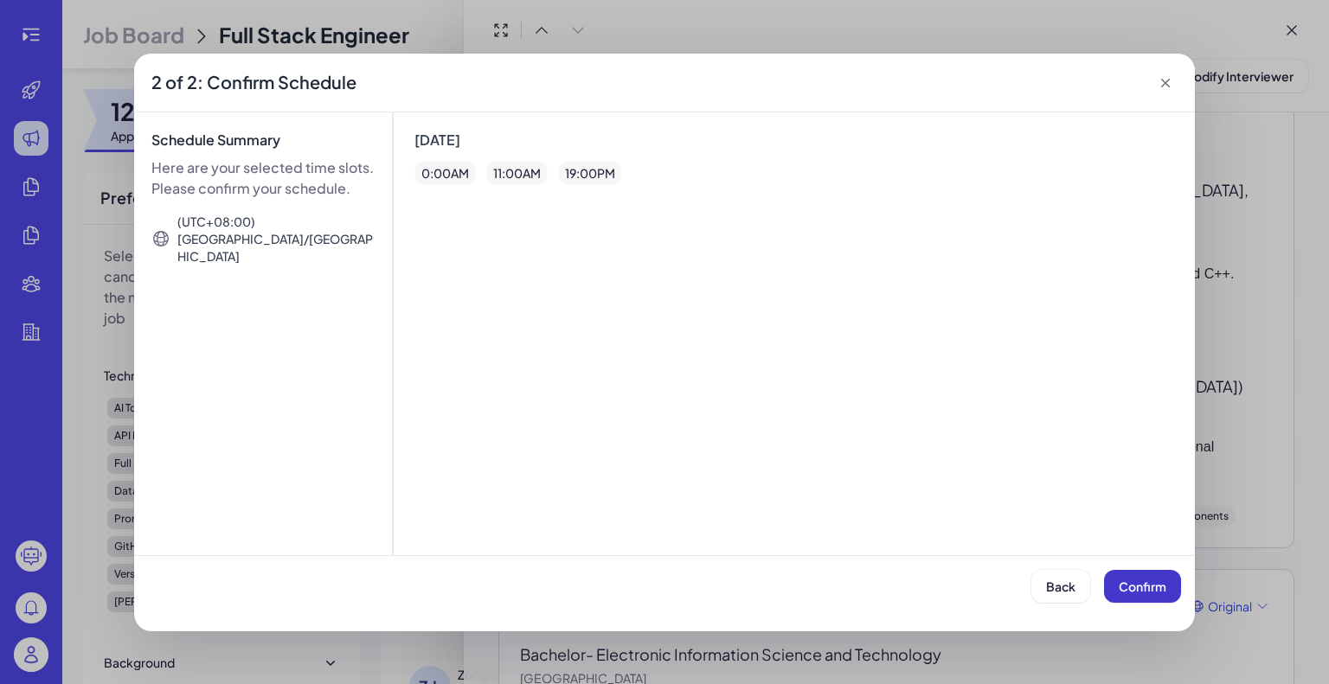
click at [1138, 590] on span "Confirm" at bounding box center [1142, 587] width 48 height 16
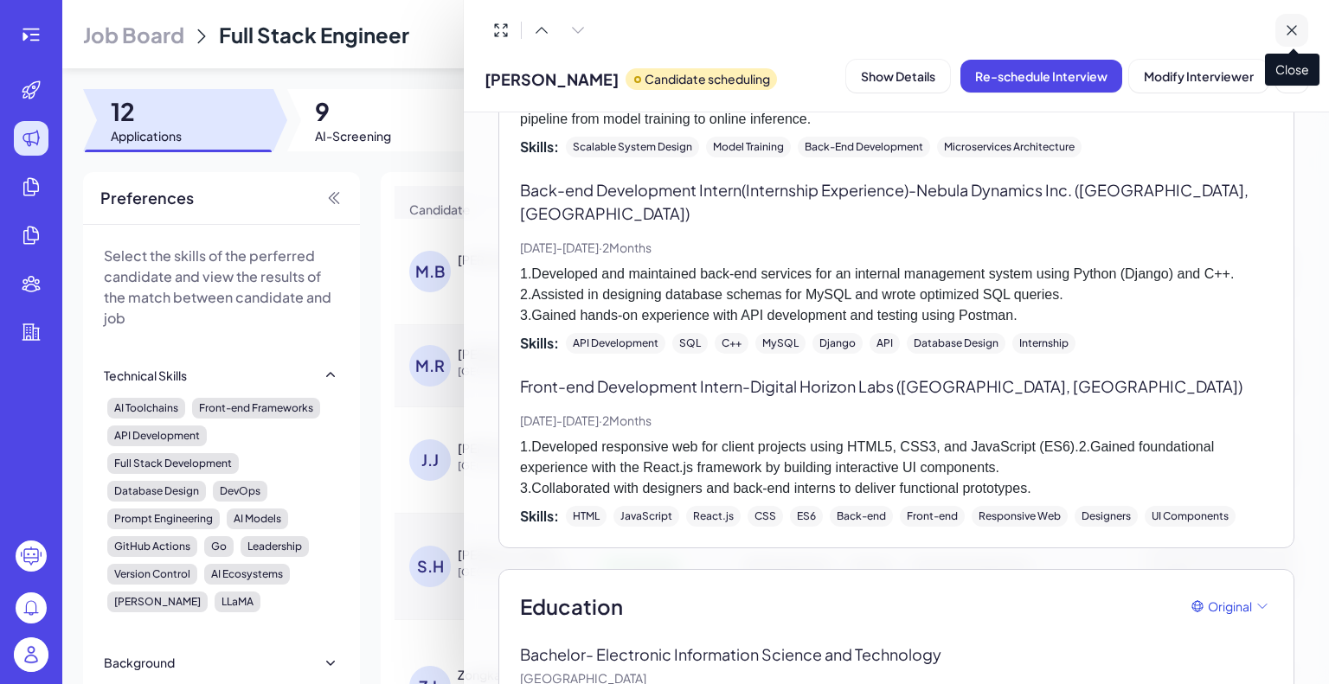
click at [1288, 25] on icon at bounding box center [1291, 30] width 17 height 17
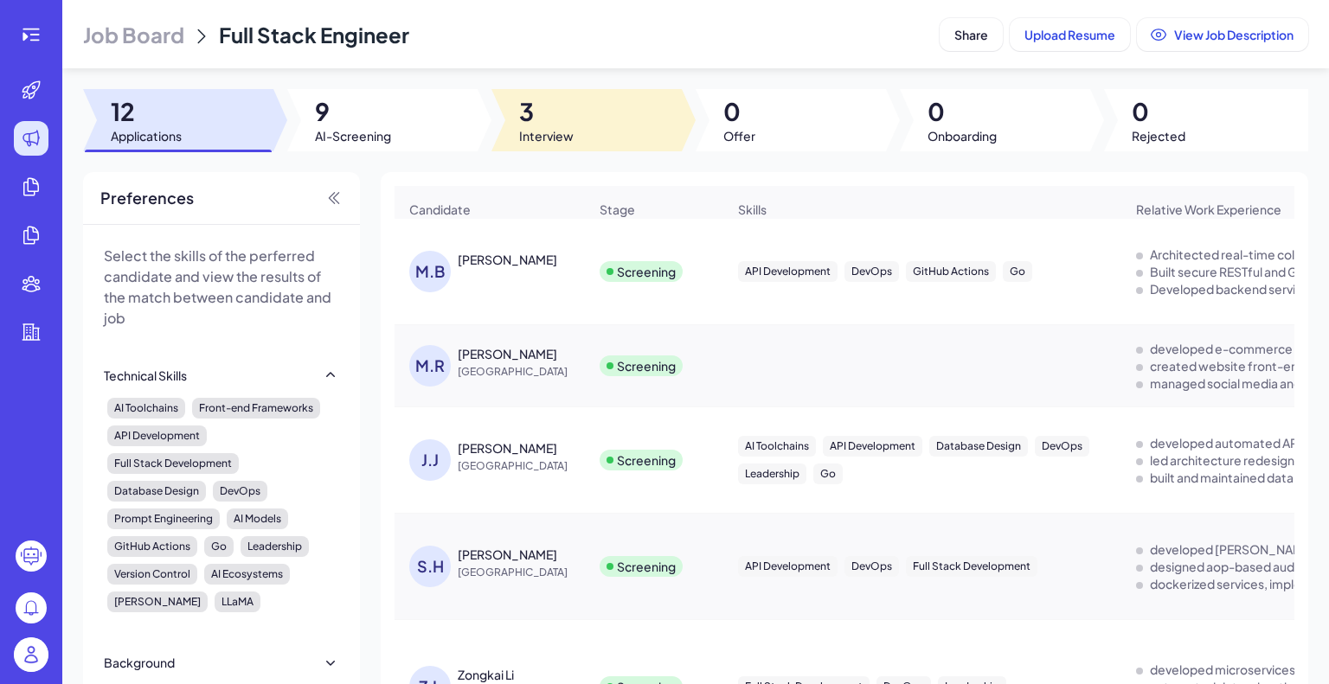
click at [606, 113] on div at bounding box center [586, 120] width 190 height 62
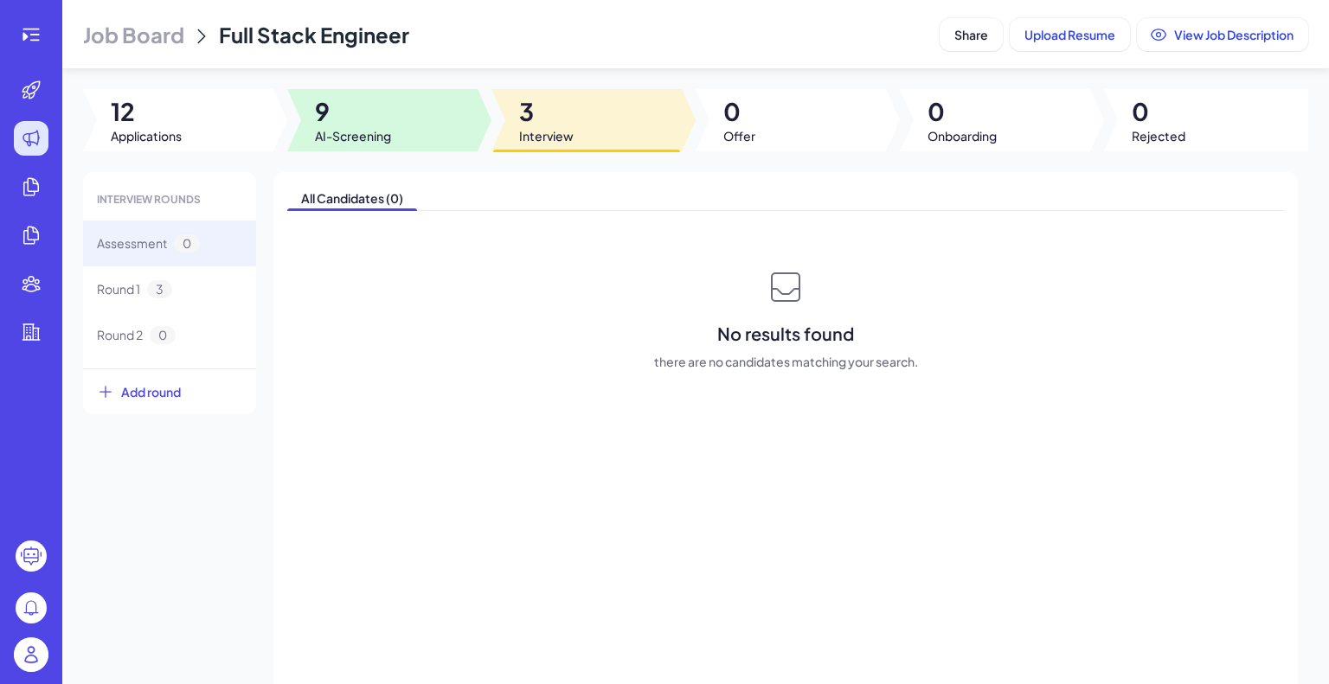
click at [375, 94] on div at bounding box center [382, 120] width 190 height 62
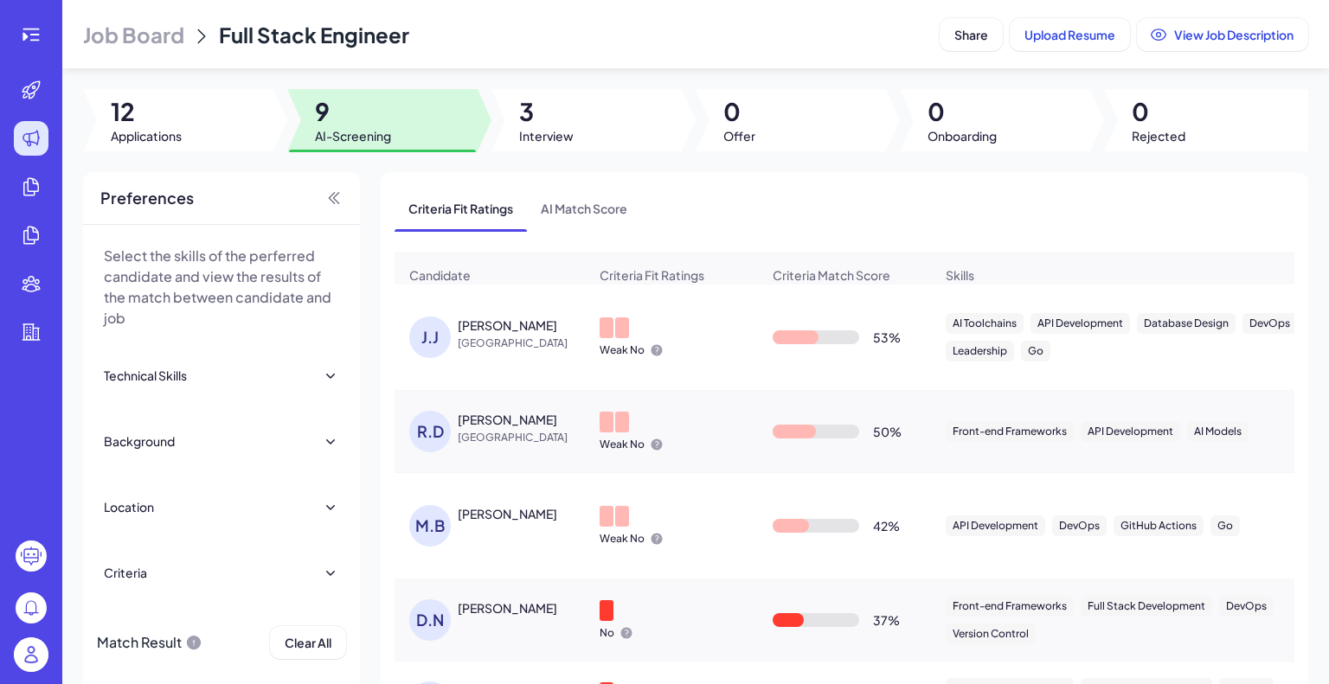
click at [176, 388] on div "Technical Skills" at bounding box center [221, 375] width 235 height 38
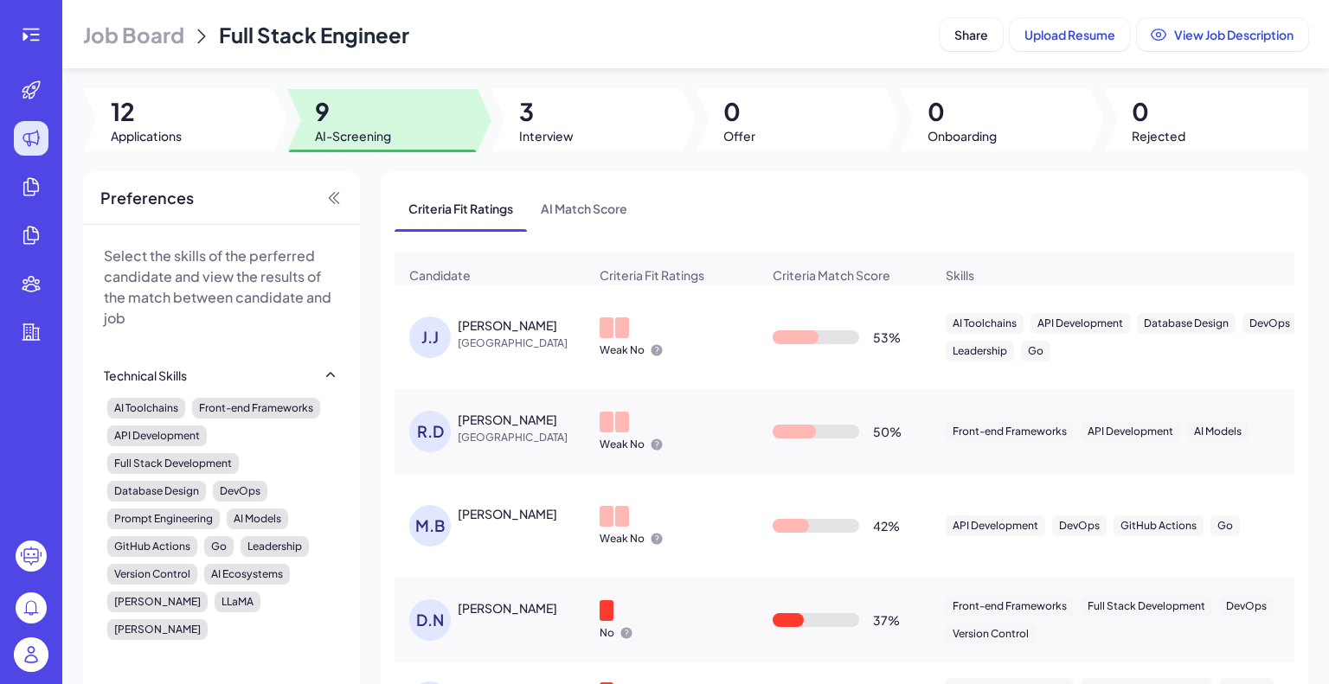
scroll to position [99, 0]
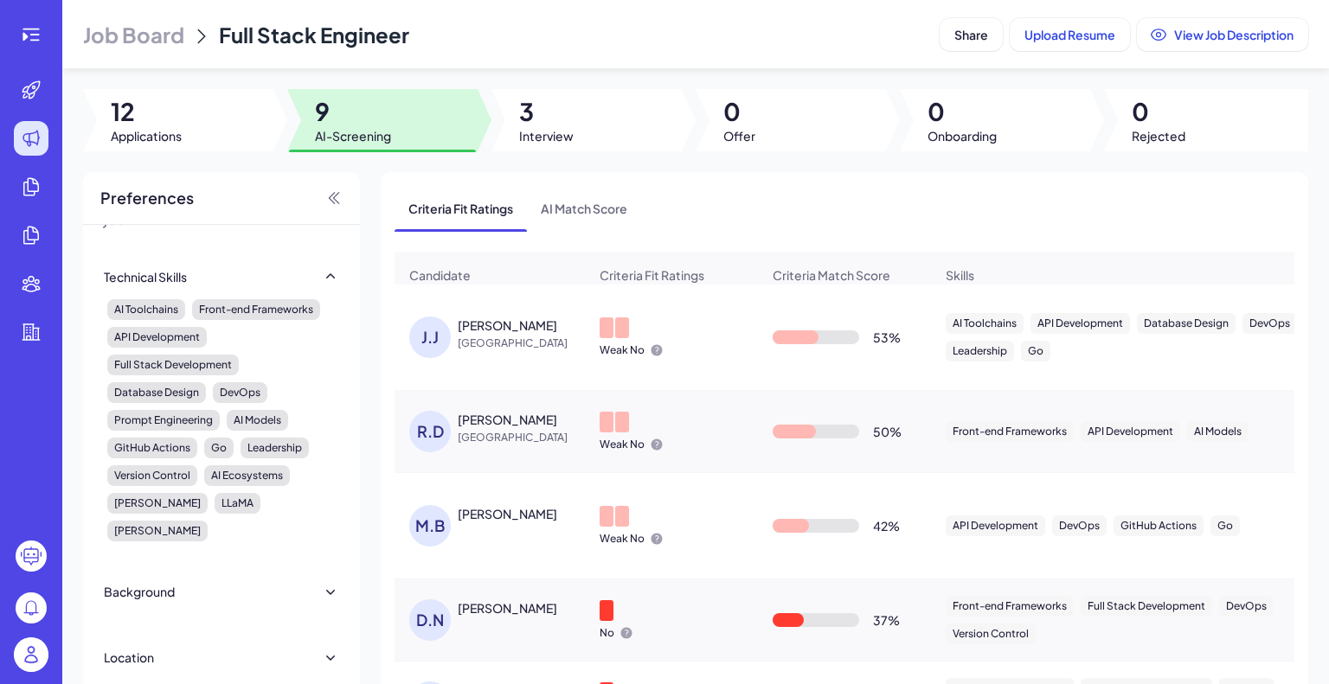
click at [169, 583] on div "Background" at bounding box center [139, 591] width 71 height 17
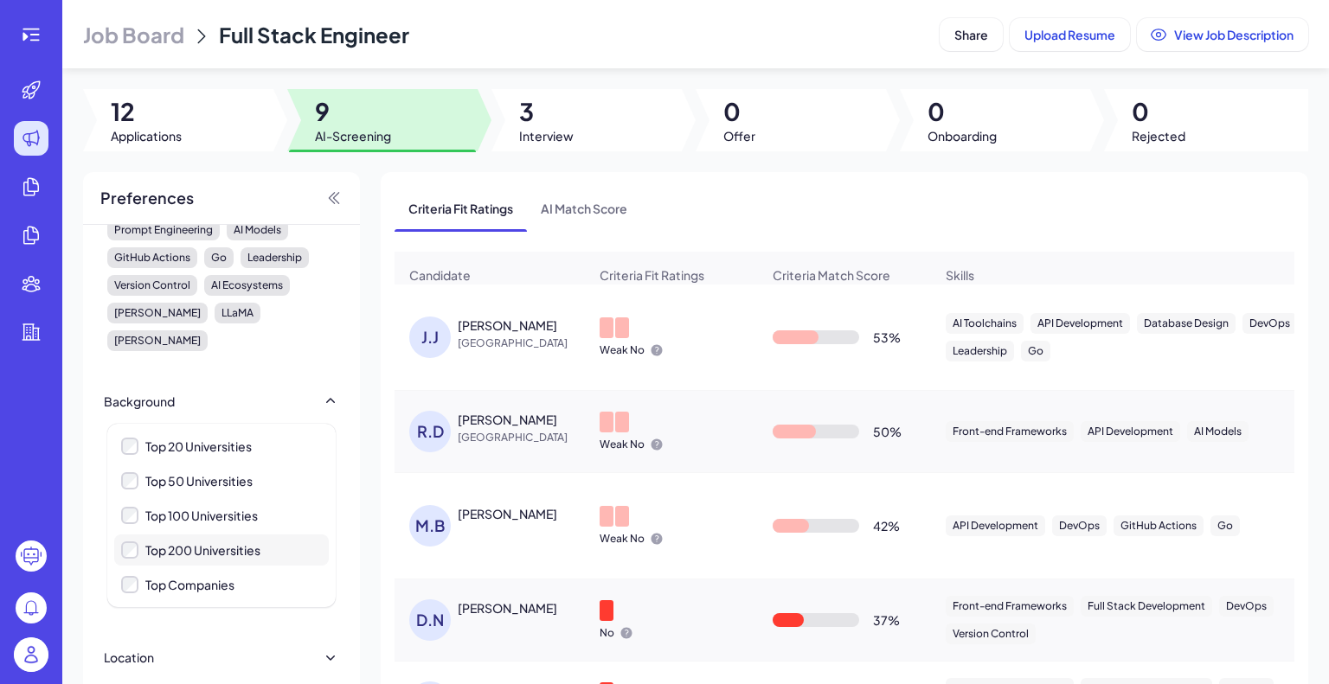
scroll to position [0, 0]
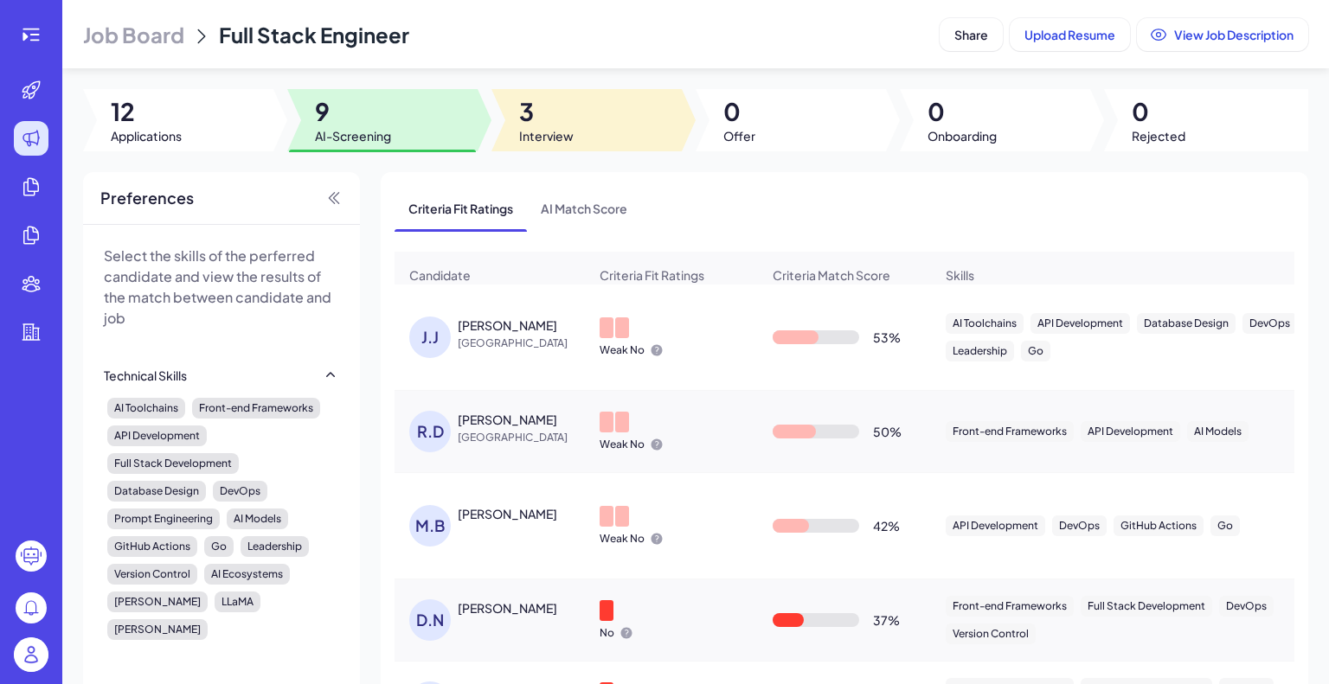
click at [602, 120] on div at bounding box center [586, 120] width 190 height 62
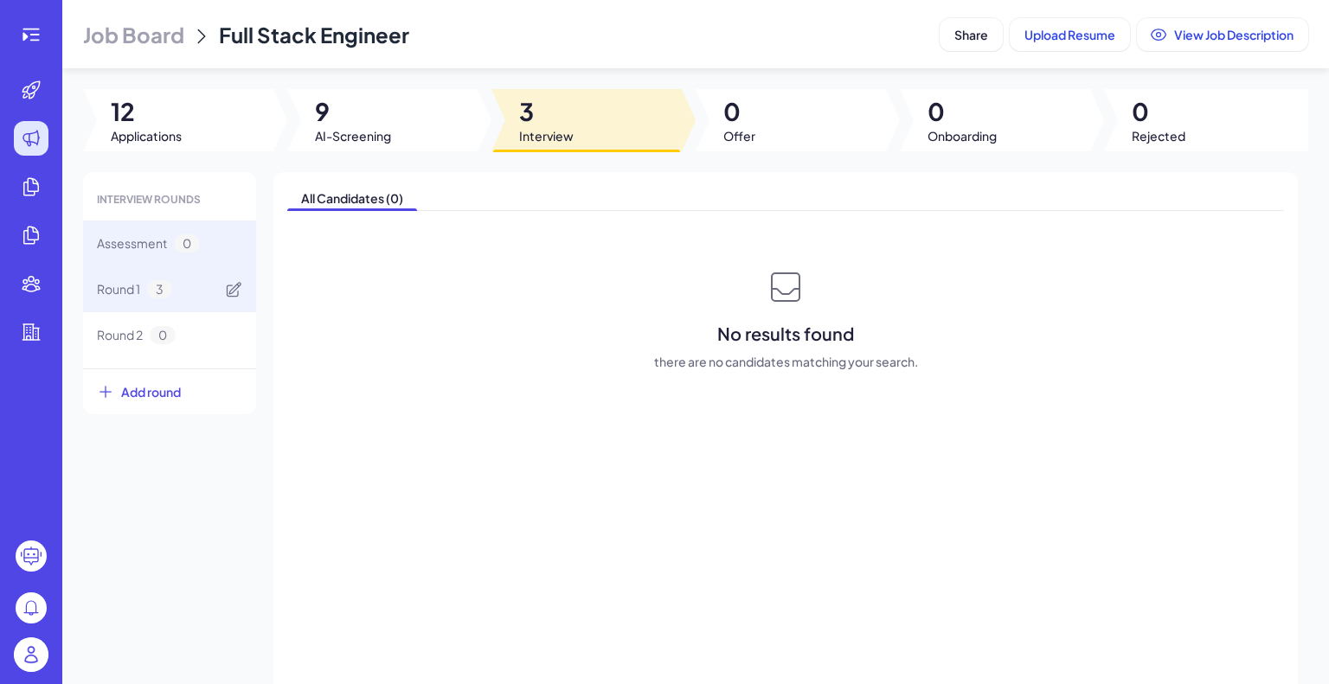
click at [100, 290] on span "Round 1" at bounding box center [118, 289] width 43 height 18
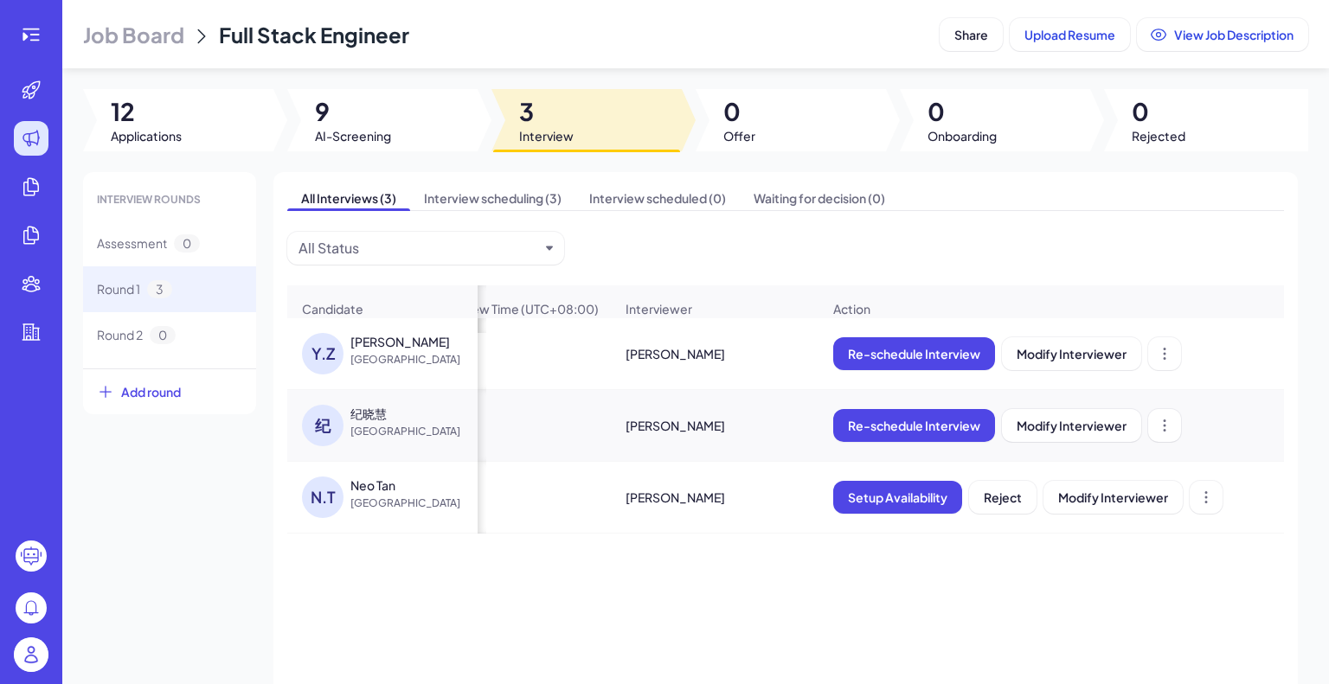
scroll to position [0, 422]
click at [759, 356] on div "Kate" at bounding box center [713, 354] width 206 height 48
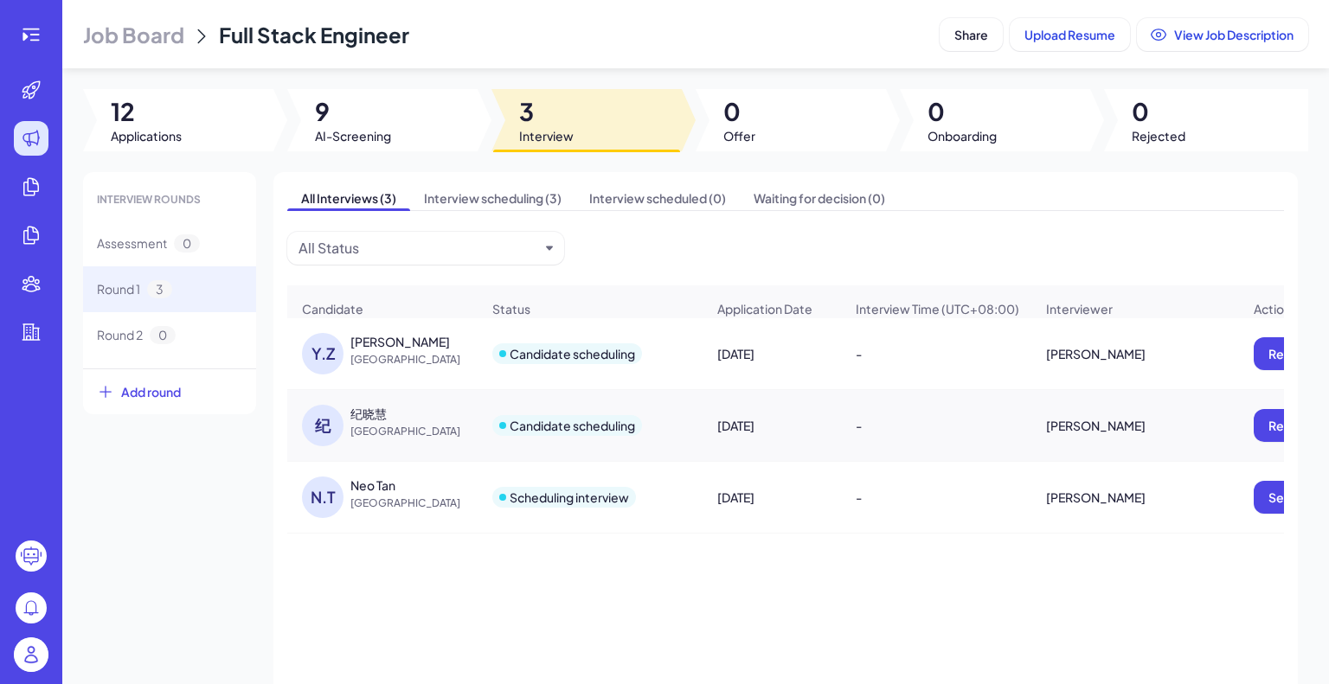
click at [570, 362] on div "Candidate scheduling" at bounding box center [571, 353] width 125 height 17
click at [497, 205] on span "Interview scheduling (3)" at bounding box center [492, 198] width 165 height 24
click at [503, 357] on div at bounding box center [502, 353] width 7 height 7
click at [653, 202] on span "Interview scheduled (0)" at bounding box center [657, 198] width 164 height 24
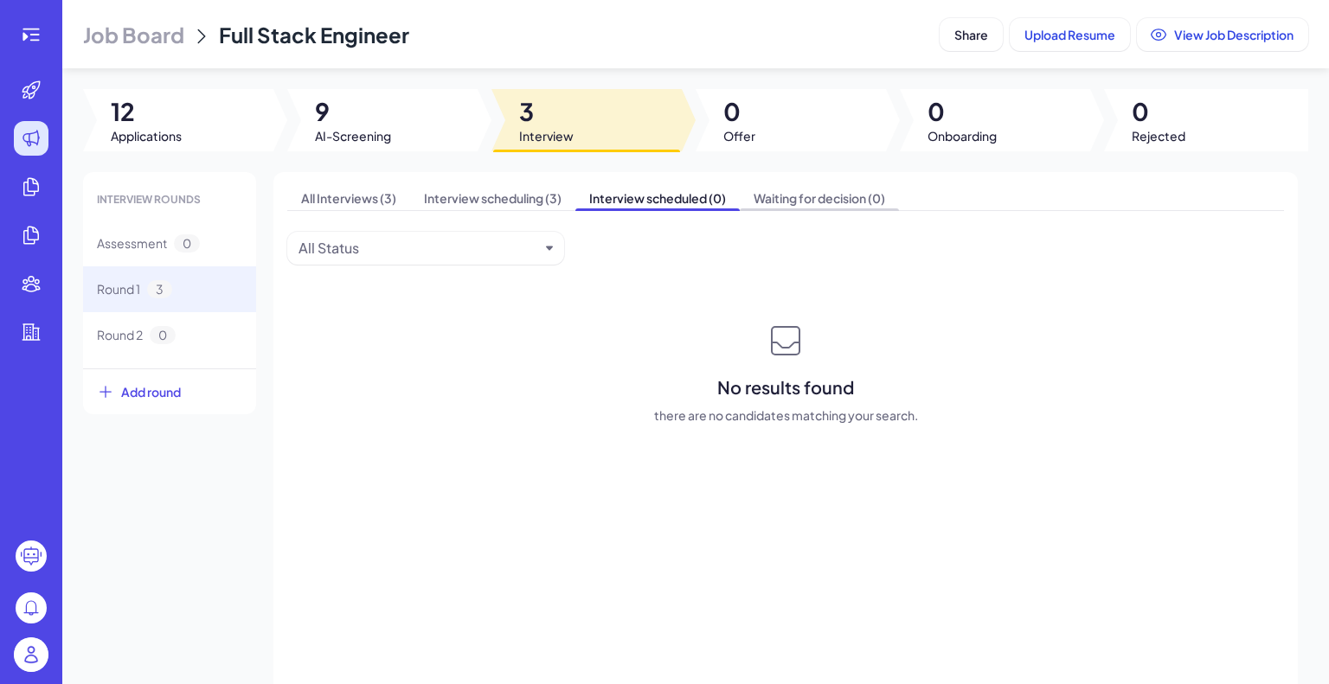
click at [767, 209] on span "Waiting for decision (0)" at bounding box center [819, 198] width 159 height 24
click at [504, 197] on span "Interview scheduling (3)" at bounding box center [492, 198] width 165 height 24
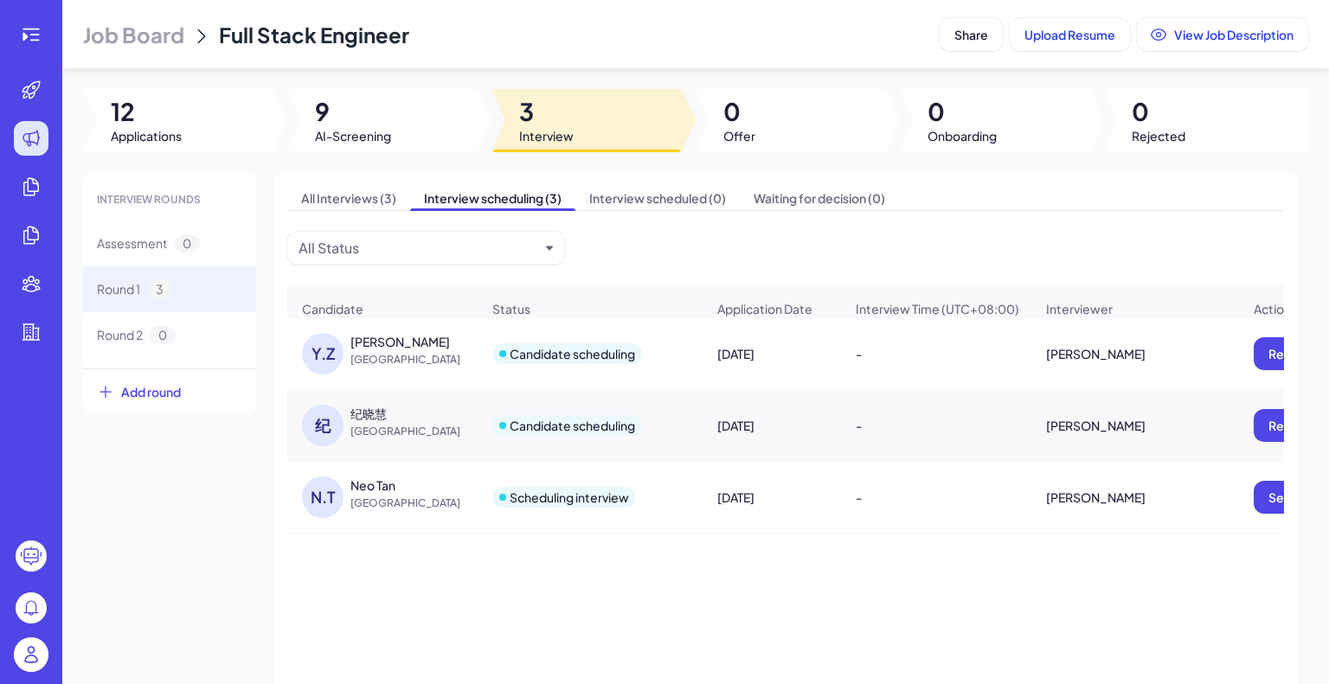
click at [564, 364] on div "Candidate scheduling" at bounding box center [567, 353] width 150 height 21
click at [586, 362] on div "Candidate scheduling" at bounding box center [571, 353] width 125 height 17
click at [631, 362] on div "Candidate scheduling" at bounding box center [571, 353] width 125 height 17
click at [524, 355] on div "Candidate scheduling" at bounding box center [571, 353] width 125 height 17
click at [580, 362] on div "Candidate scheduling" at bounding box center [571, 353] width 125 height 17
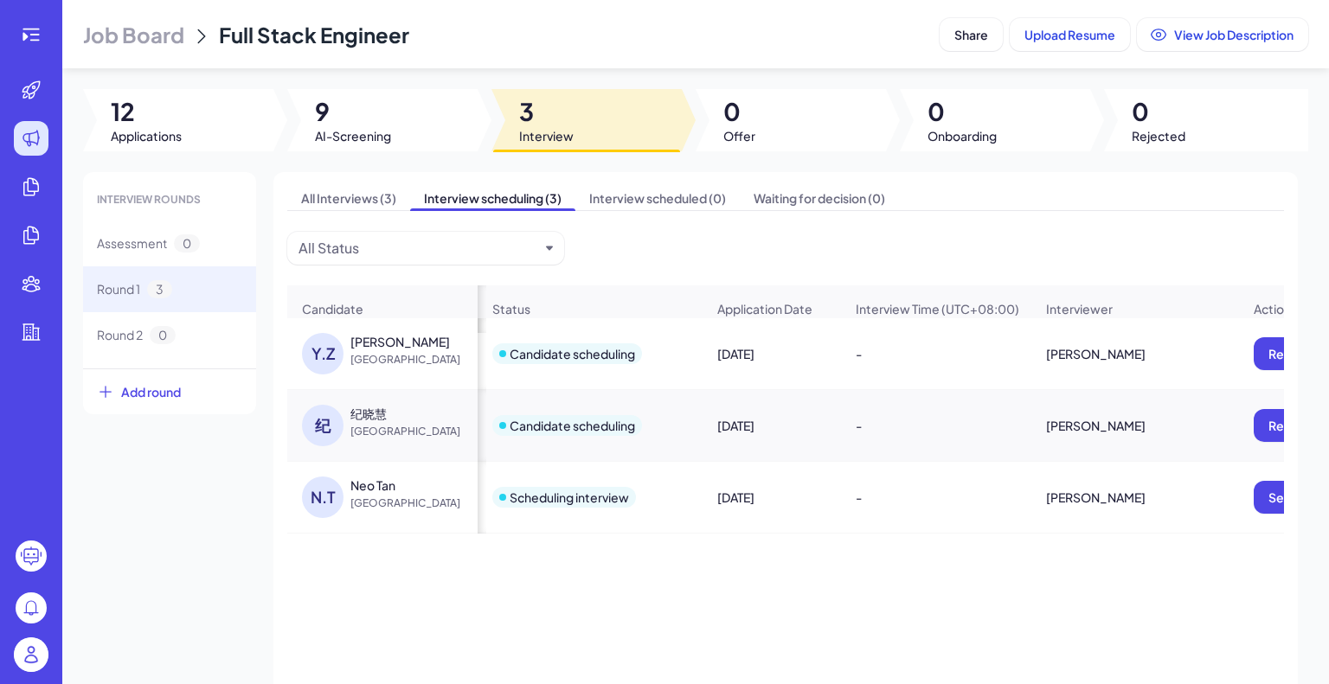
scroll to position [0, 422]
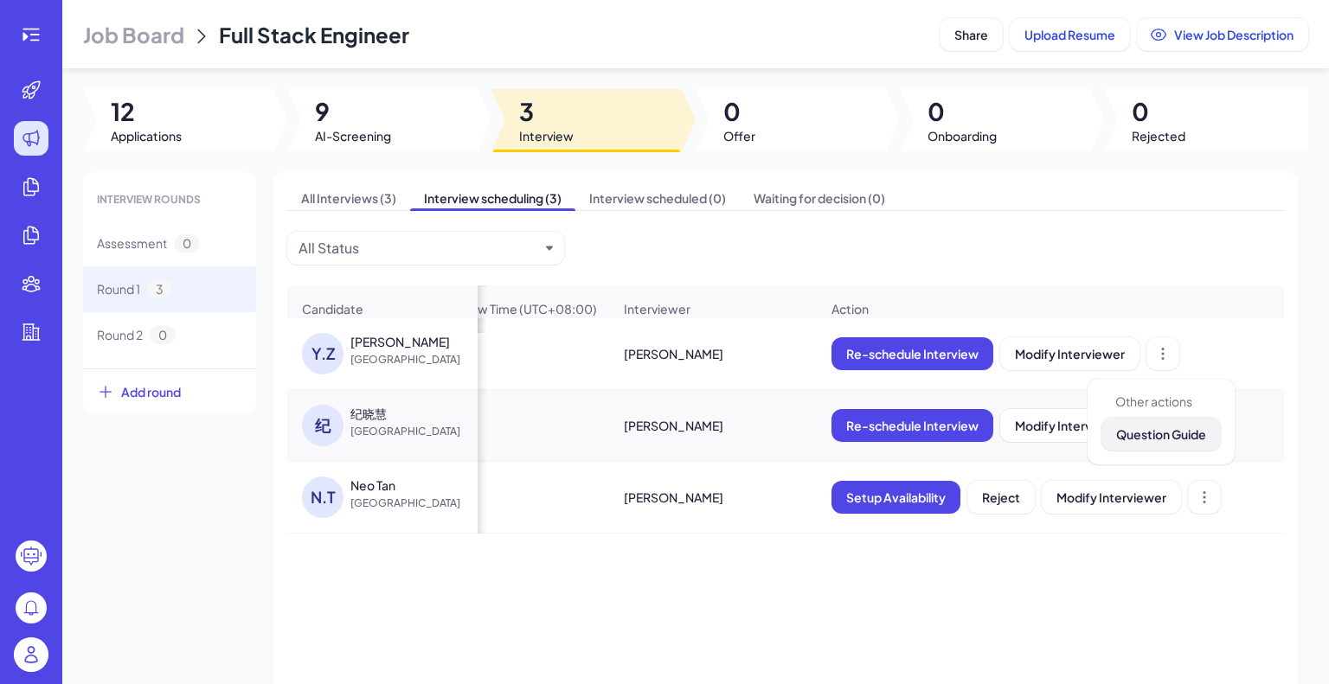
click at [1149, 446] on button "Question Guide" at bounding box center [1160, 434] width 119 height 33
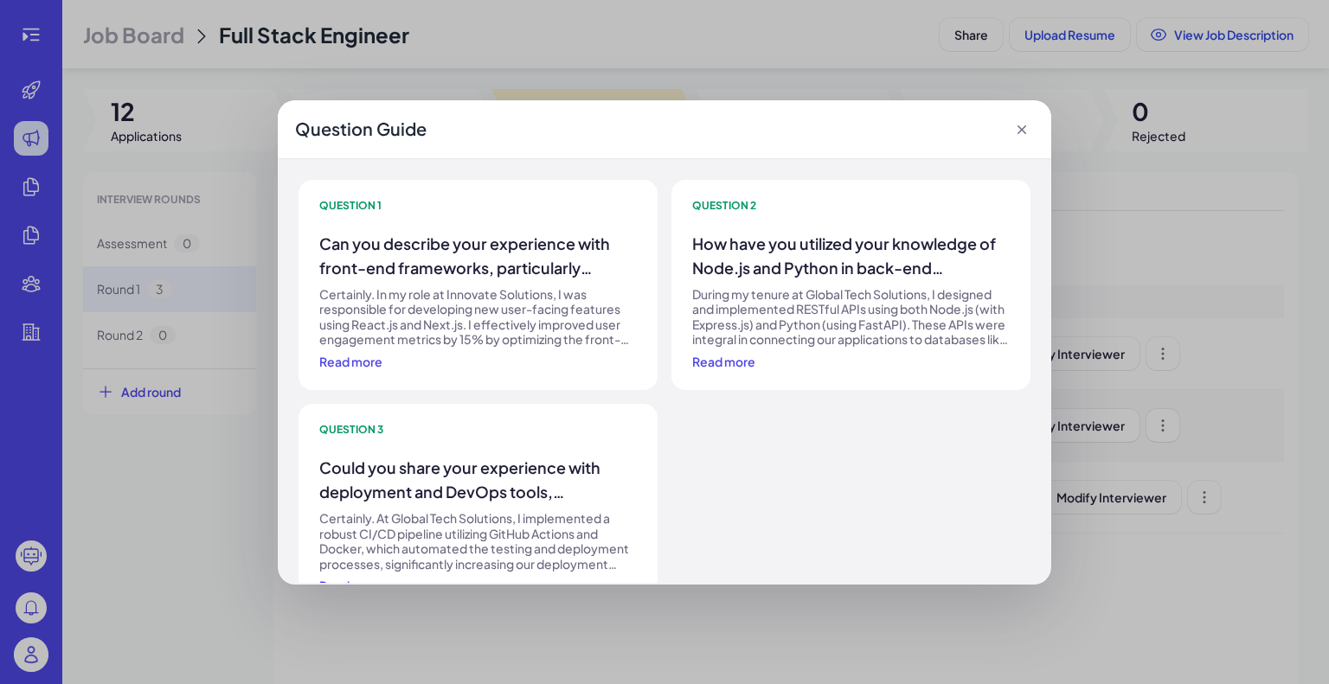
scroll to position [46, 0]
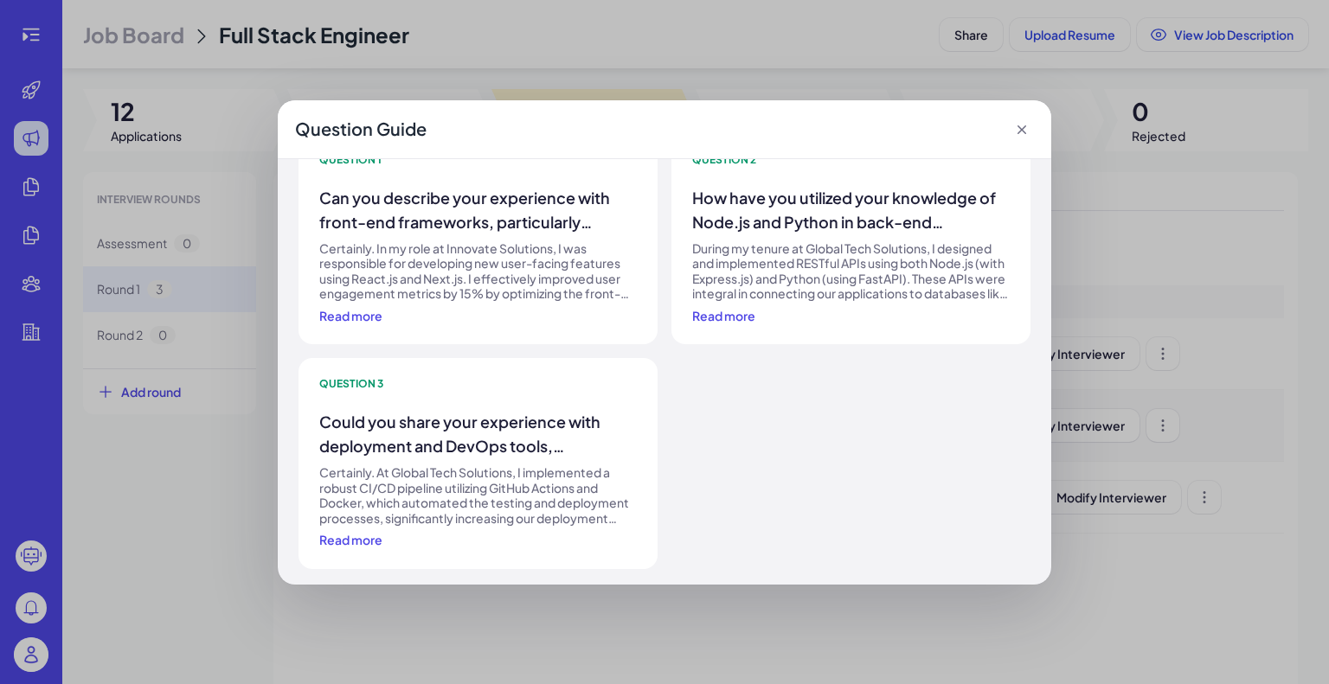
click at [1024, 129] on icon at bounding box center [1021, 129] width 17 height 17
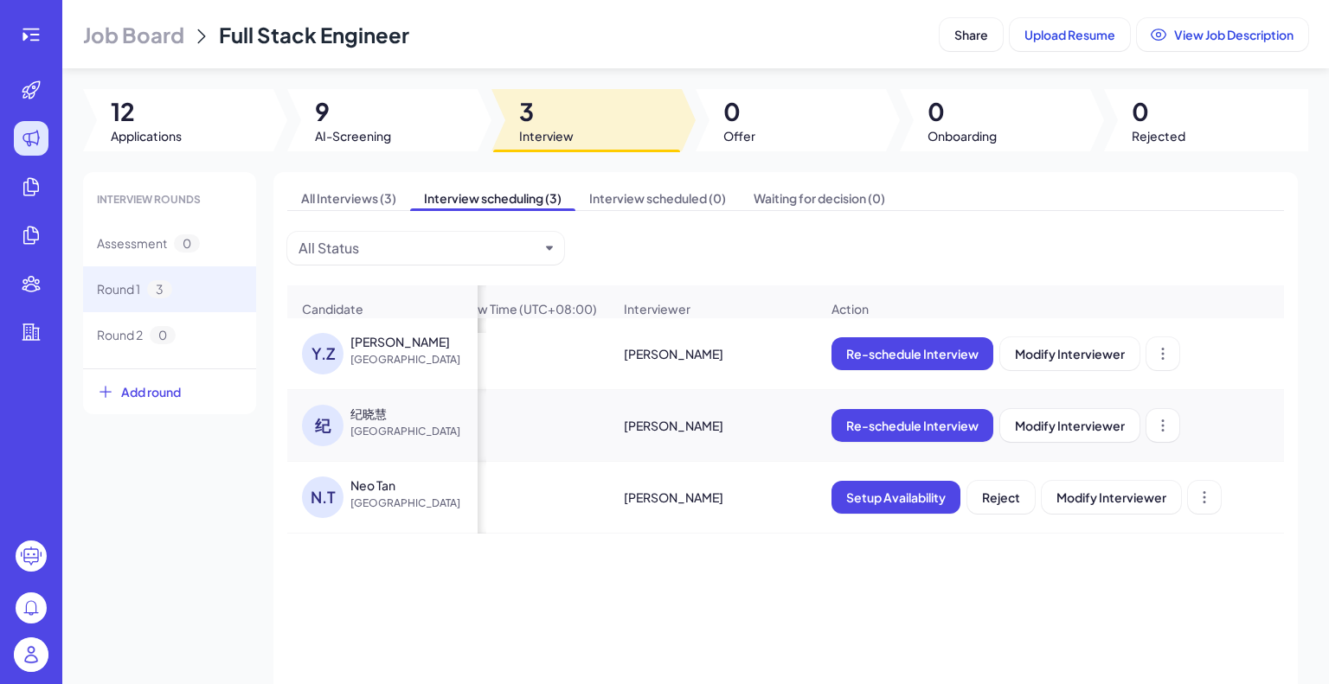
scroll to position [0, 0]
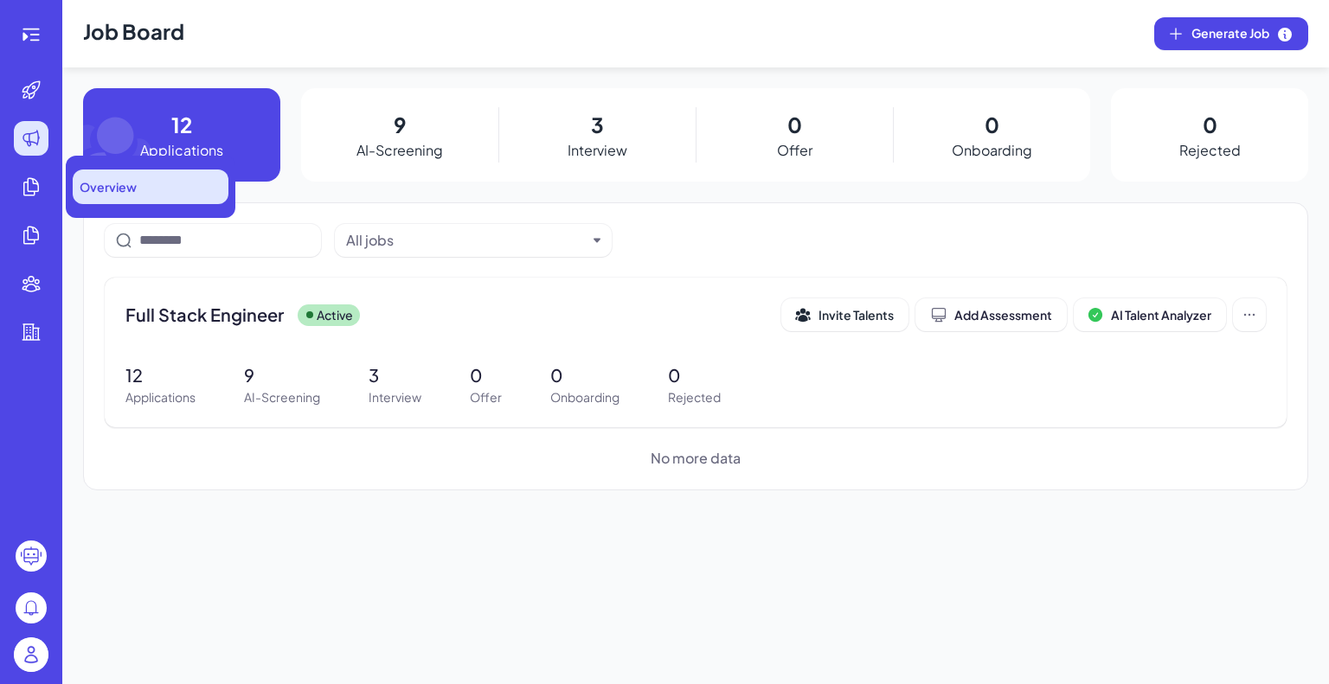
click at [143, 187] on div "Overview" at bounding box center [151, 187] width 156 height 35
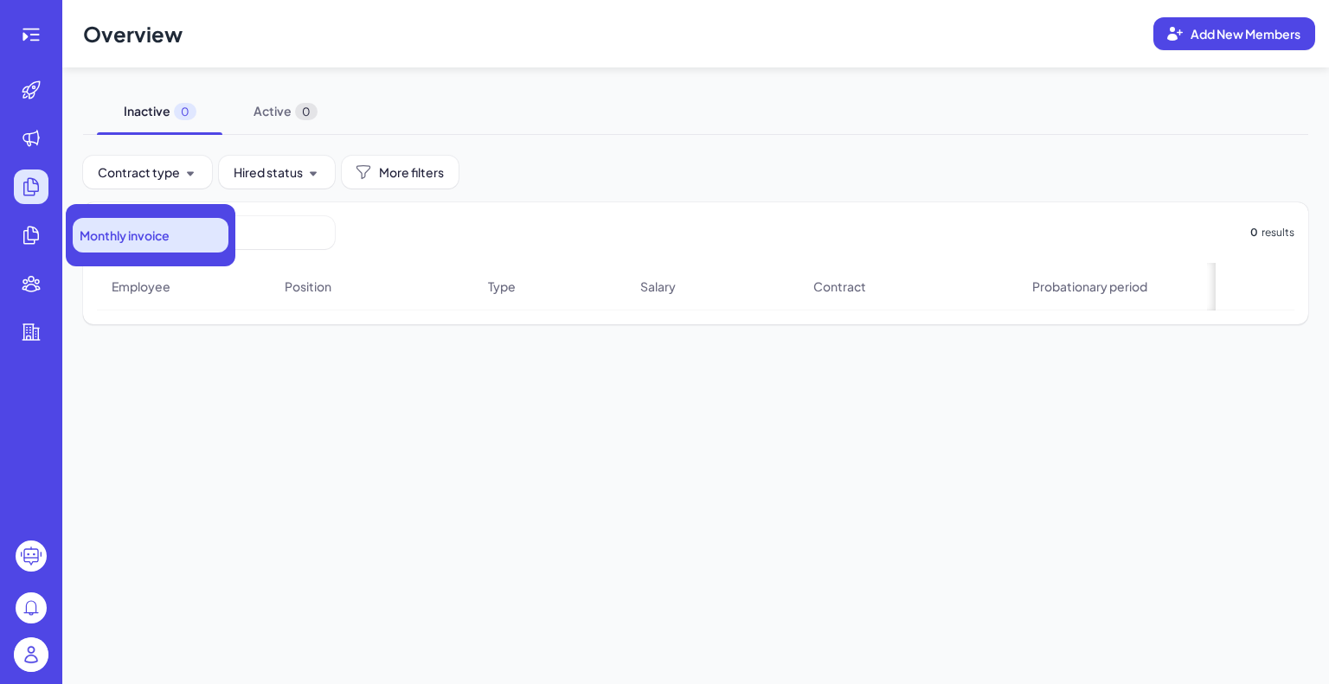
click at [123, 236] on span "Monthly invoice" at bounding box center [125, 235] width 90 height 17
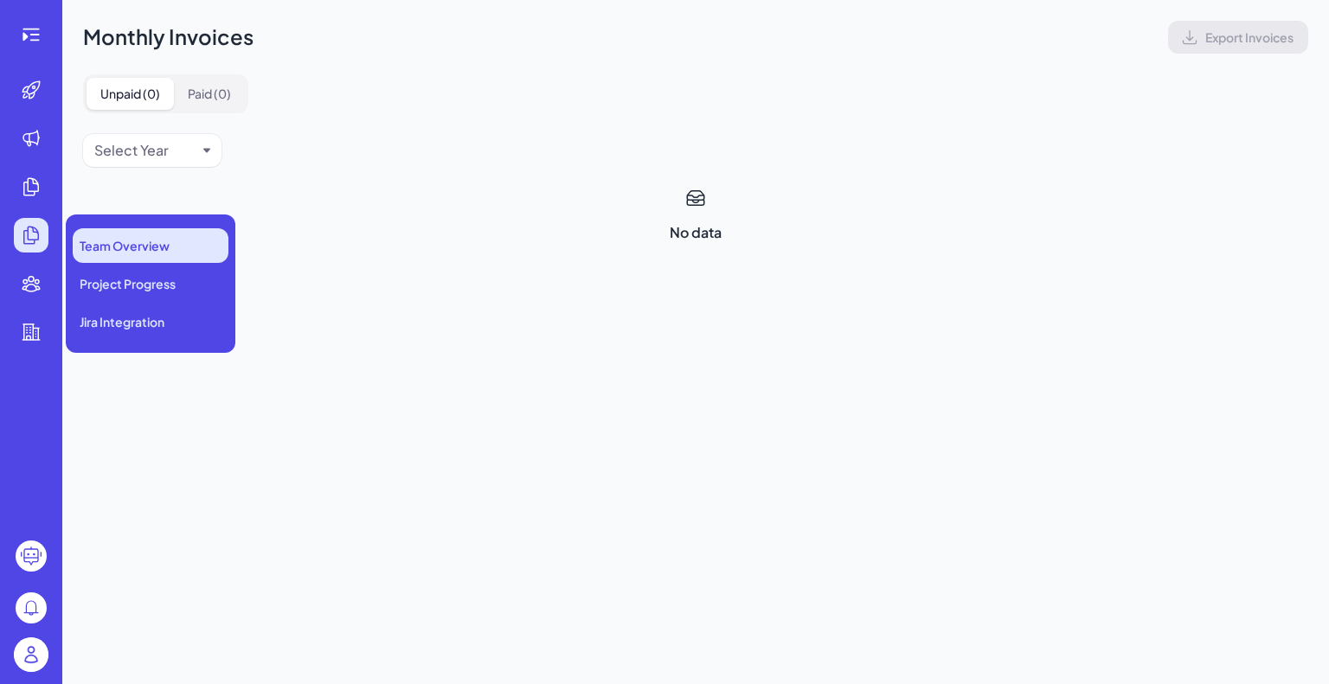
click at [140, 229] on li "Team Overview" at bounding box center [151, 245] width 156 height 35
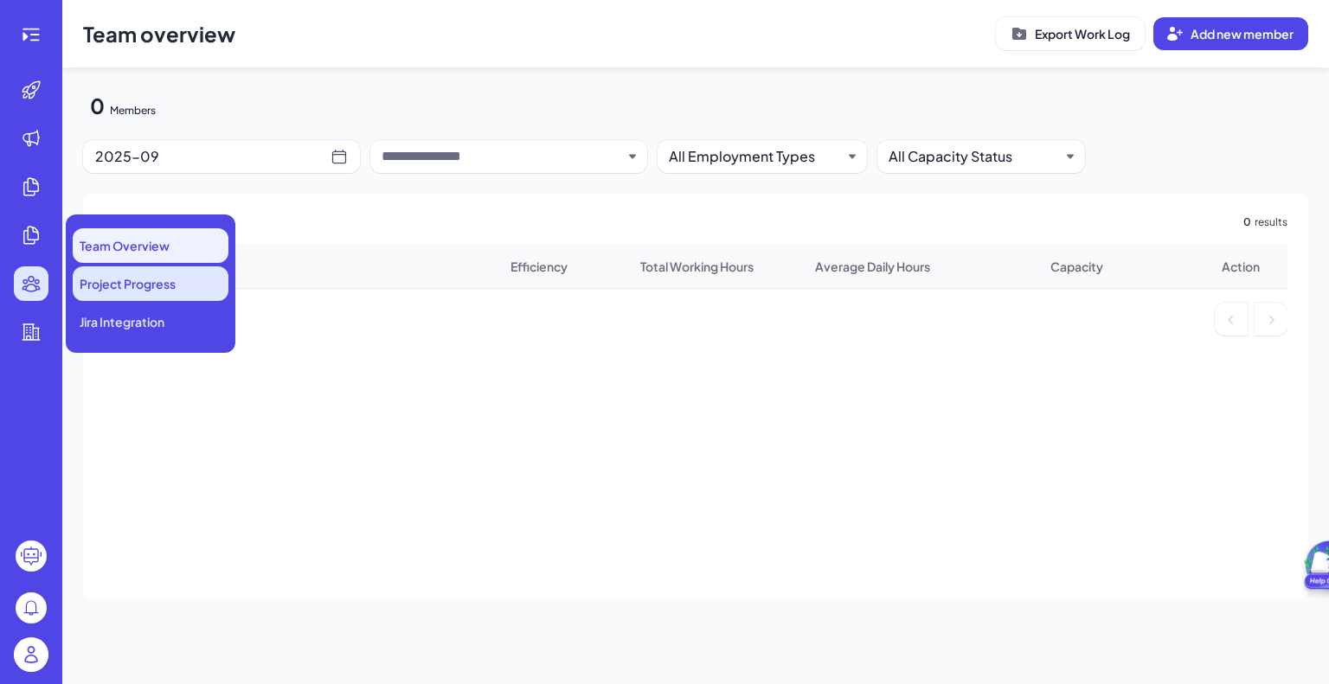
click at [145, 299] on li "Project Progress" at bounding box center [151, 283] width 156 height 35
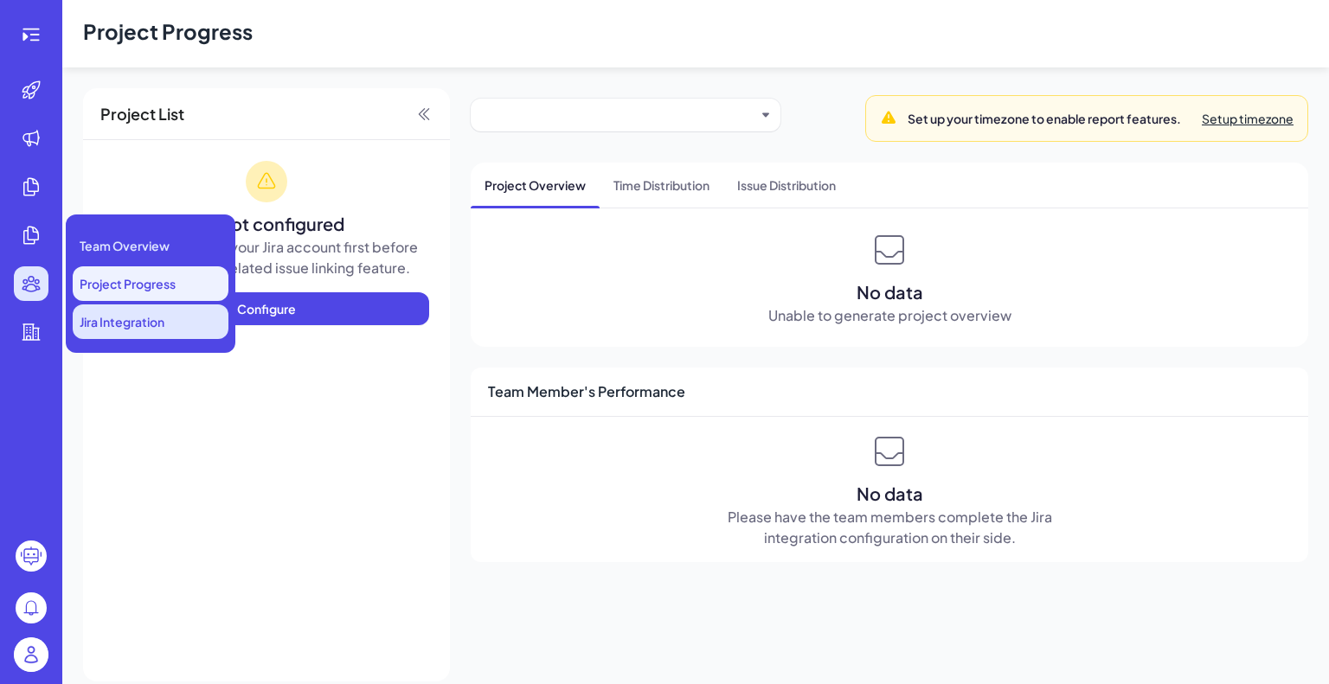
click at [132, 337] on li "Jira Integration" at bounding box center [151, 321] width 156 height 35
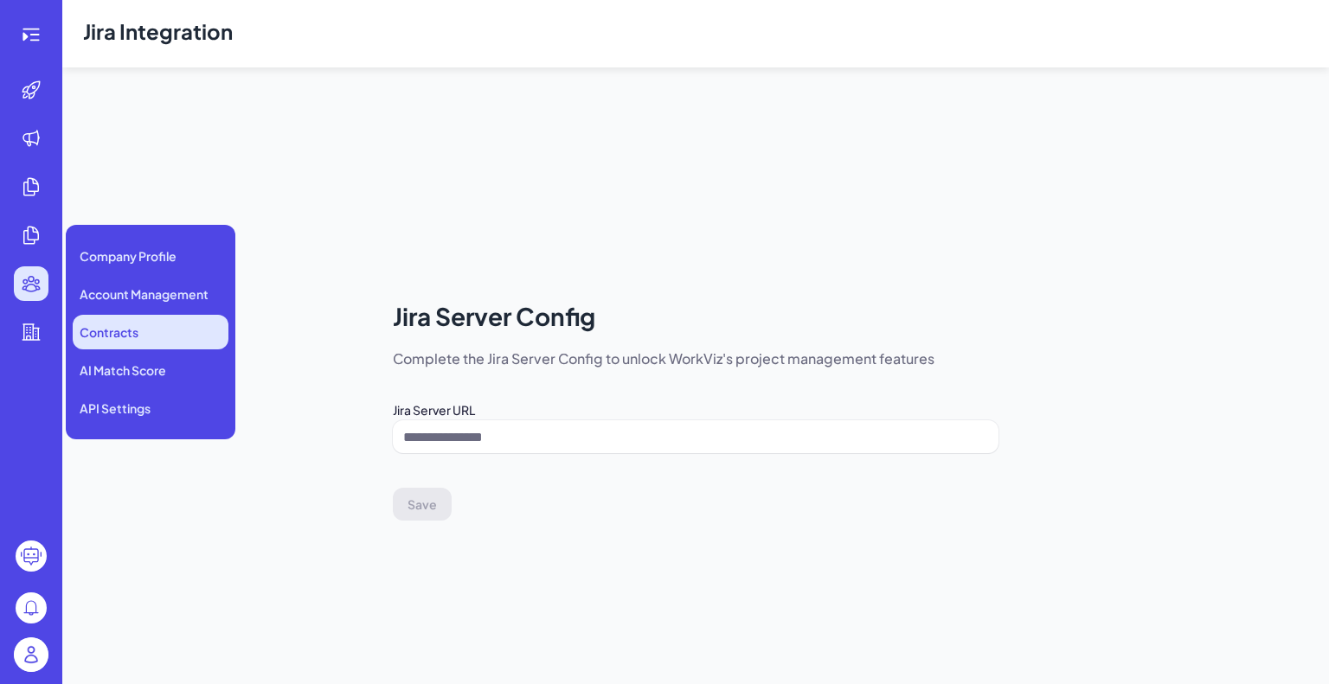
click at [130, 333] on span "Contracts" at bounding box center [109, 332] width 59 height 17
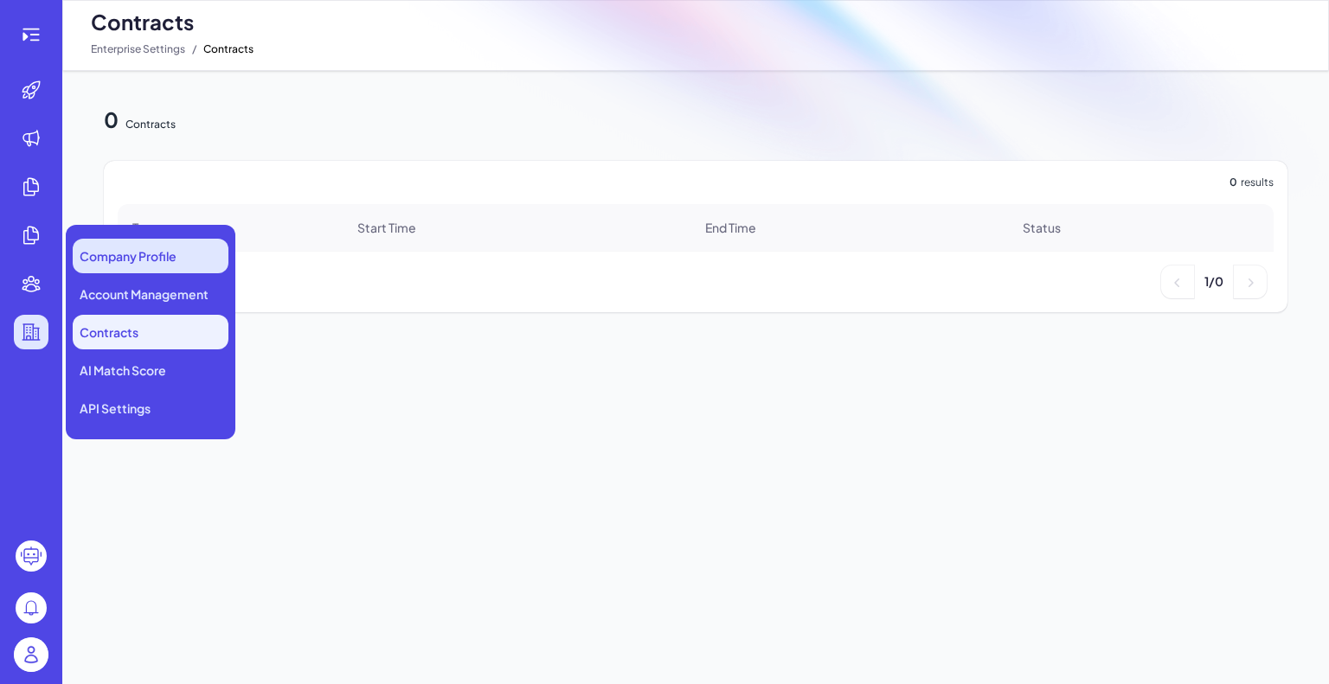
click at [163, 259] on span "Company Profile" at bounding box center [128, 255] width 97 height 17
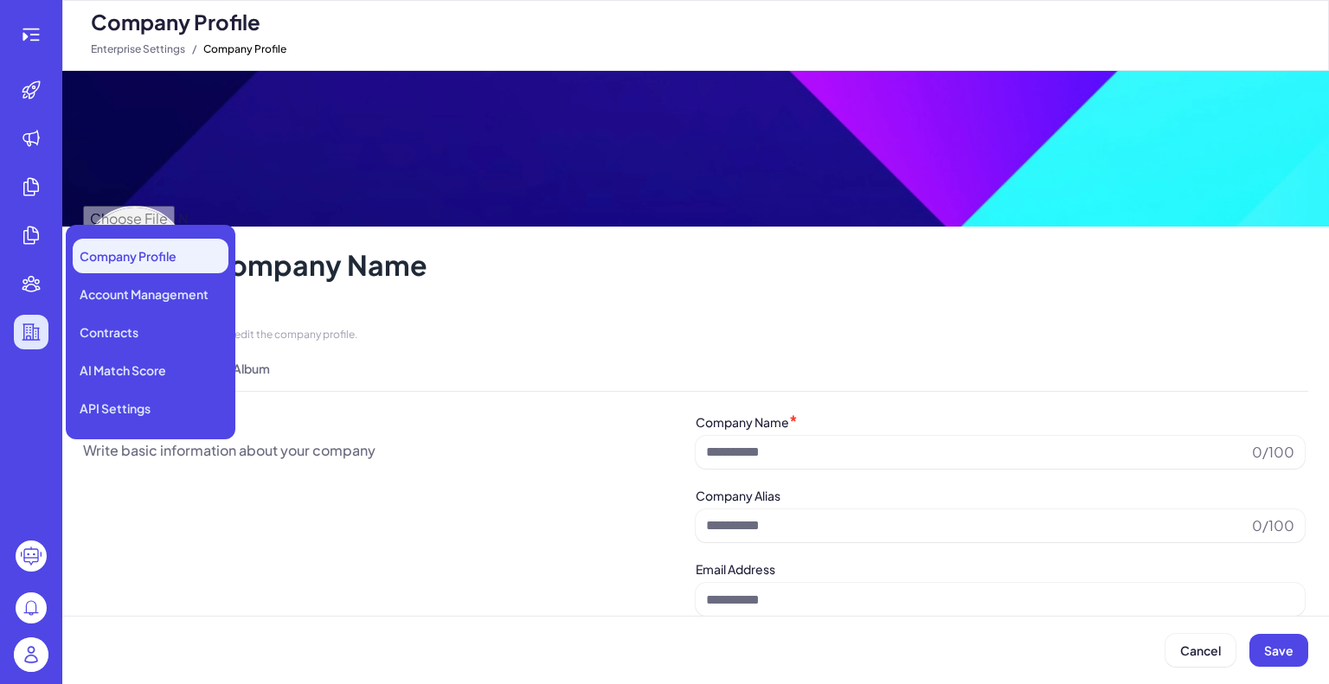
type input "**********"
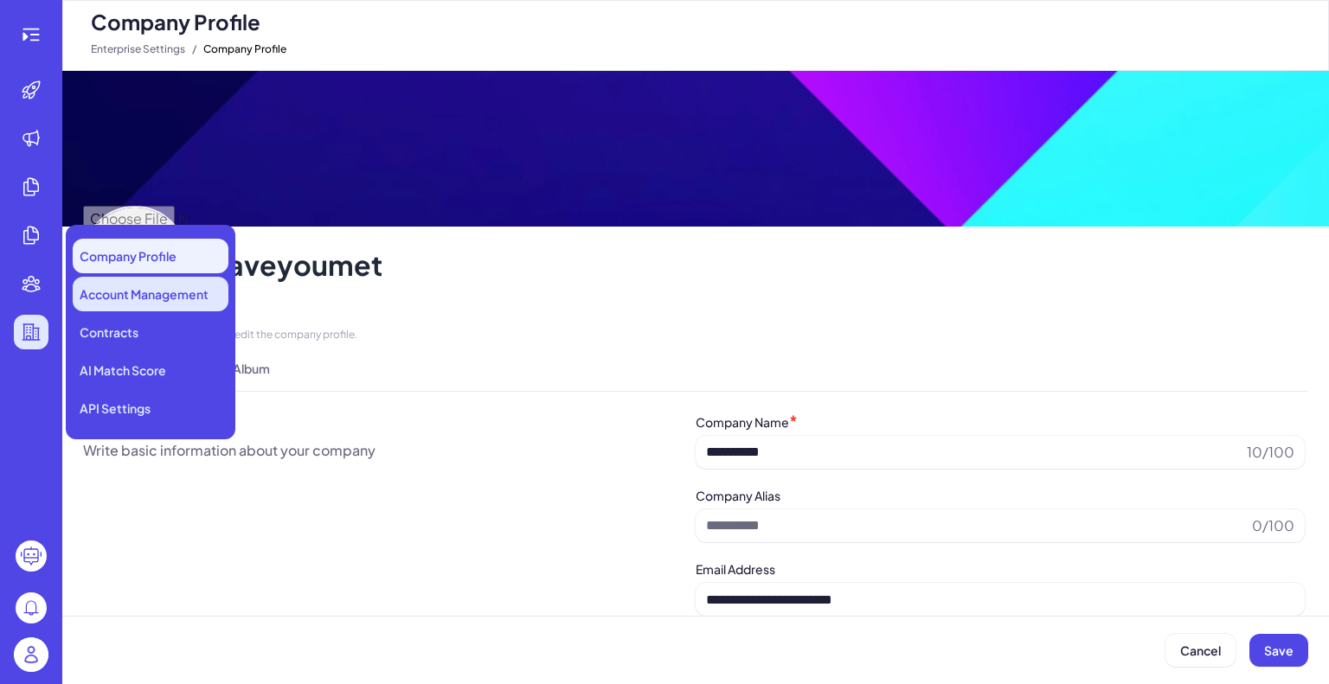
click at [151, 297] on span "Account Management" at bounding box center [144, 293] width 129 height 17
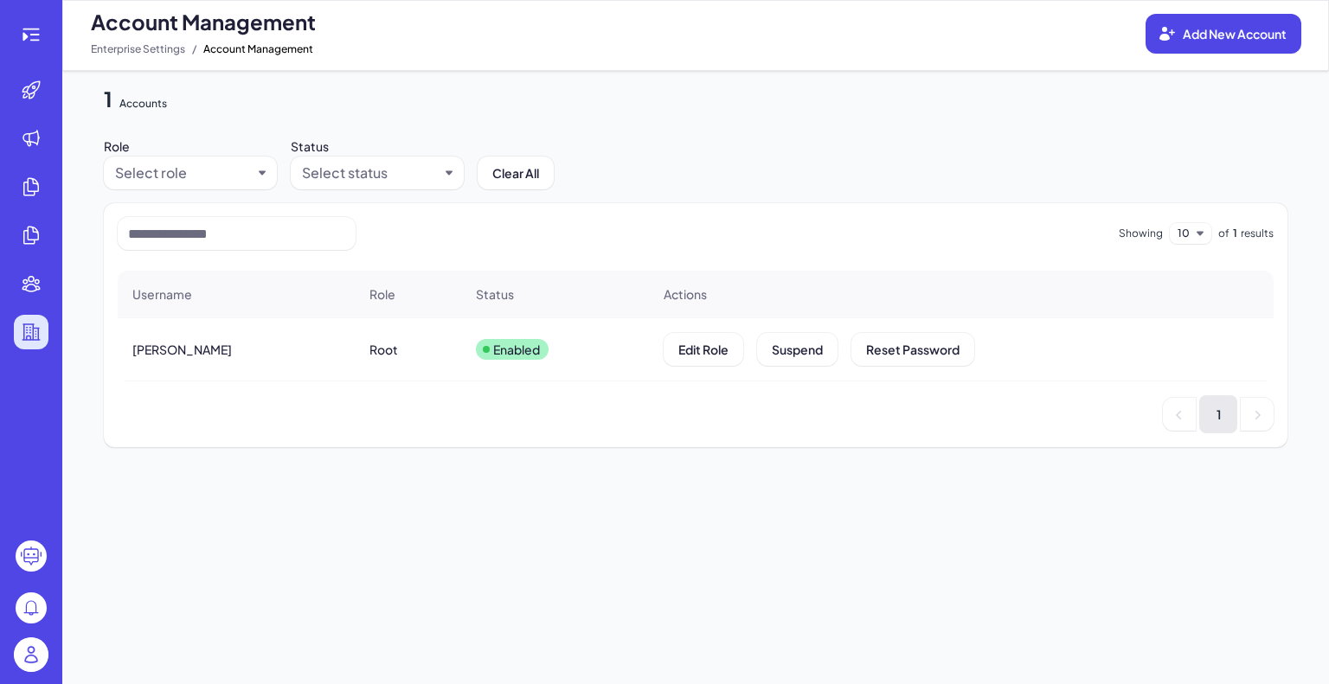
click at [30, 557] on circle at bounding box center [31, 556] width 31 height 31
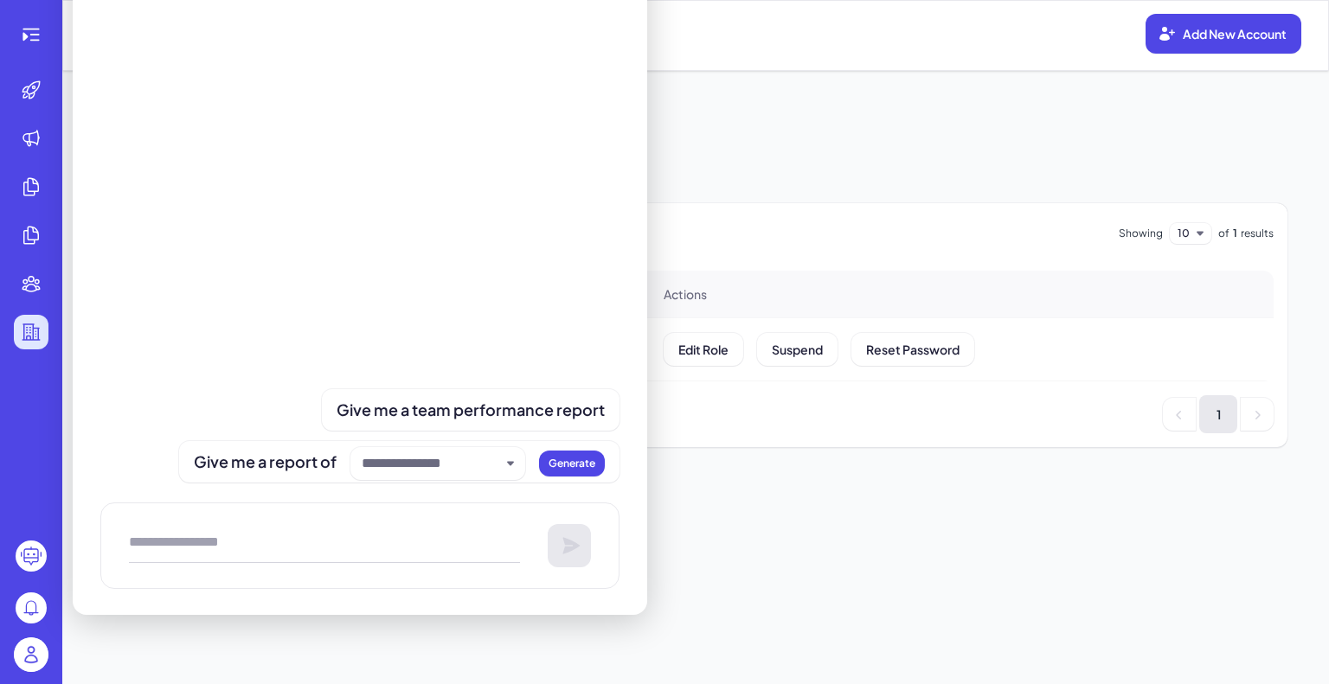
click at [30, 557] on circle at bounding box center [31, 556] width 31 height 31
type textarea "**********"
click at [30, 557] on circle at bounding box center [31, 556] width 31 height 31
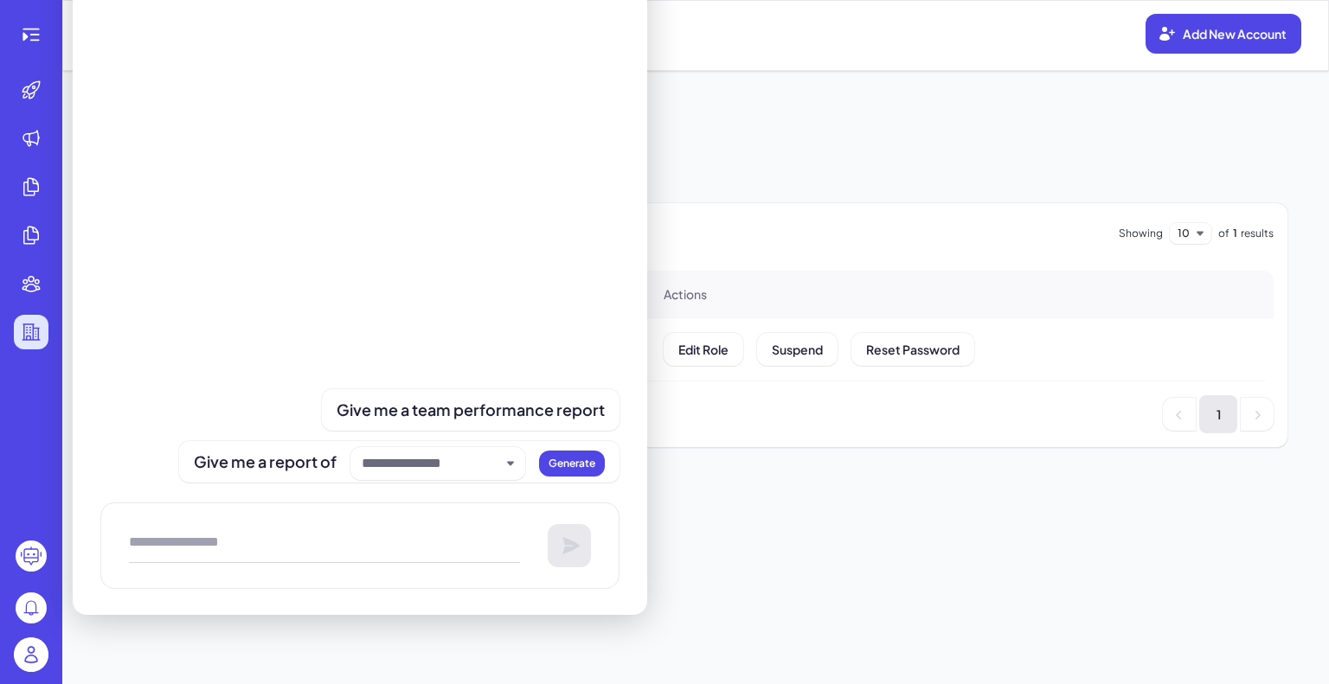
click at [30, 558] on icon at bounding box center [31, 556] width 31 height 31
click at [25, 605] on circle at bounding box center [31, 608] width 31 height 31
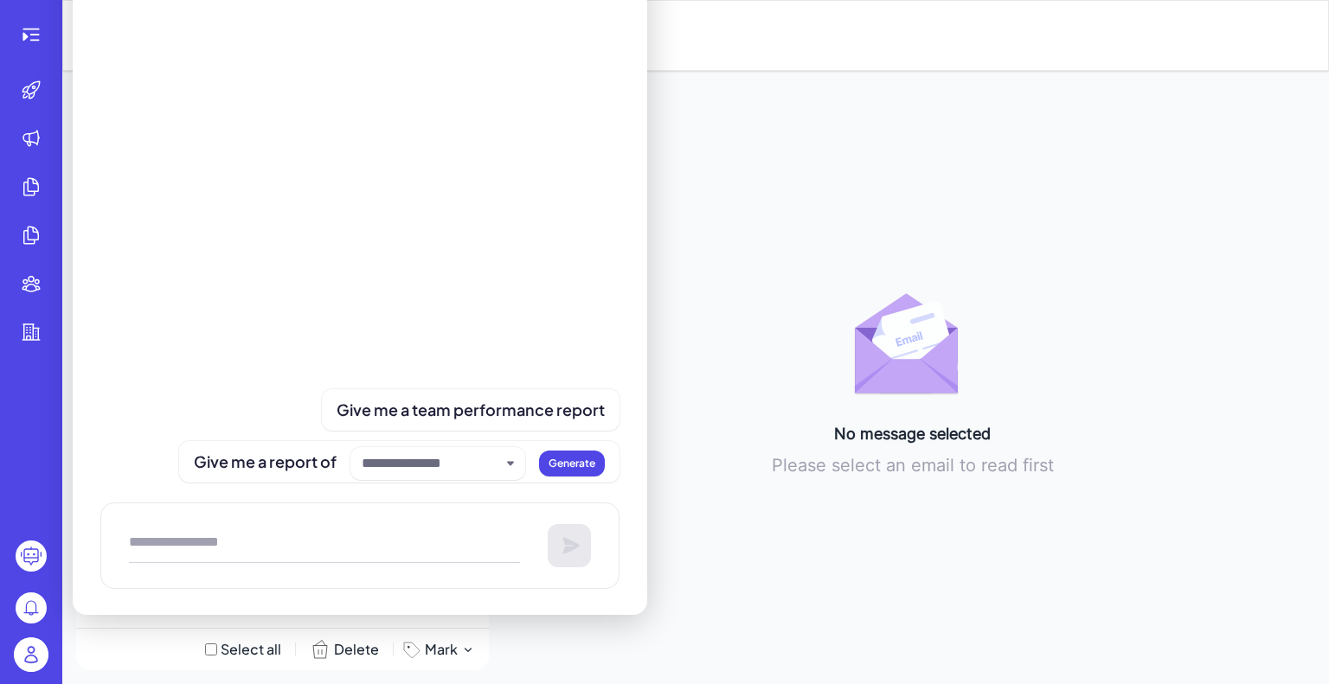
click at [30, 657] on img at bounding box center [31, 655] width 35 height 35
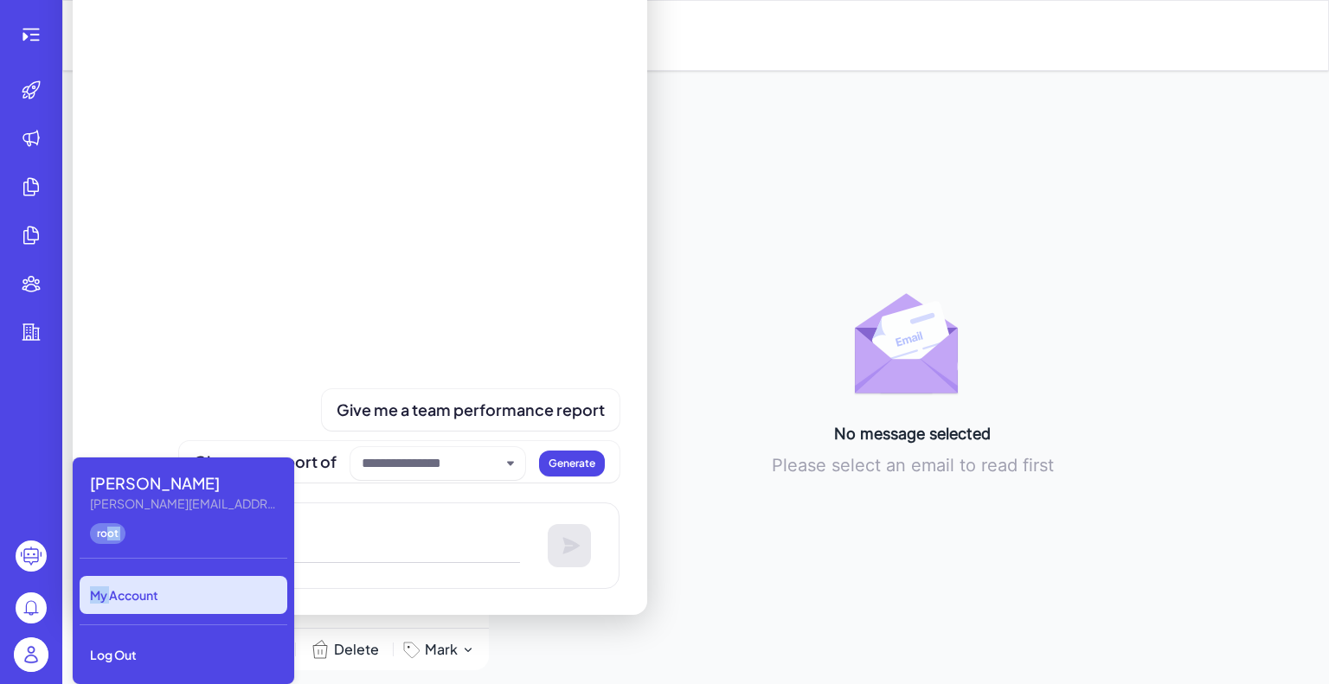
drag, startPoint x: 106, startPoint y: 535, endPoint x: 112, endPoint y: 601, distance: 66.0
click at [112, 601] on div "Kate katherine.duan@koraai.co root My Account Log Out" at bounding box center [183, 571] width 221 height 227
click at [112, 601] on div "My Account" at bounding box center [184, 595] width 208 height 38
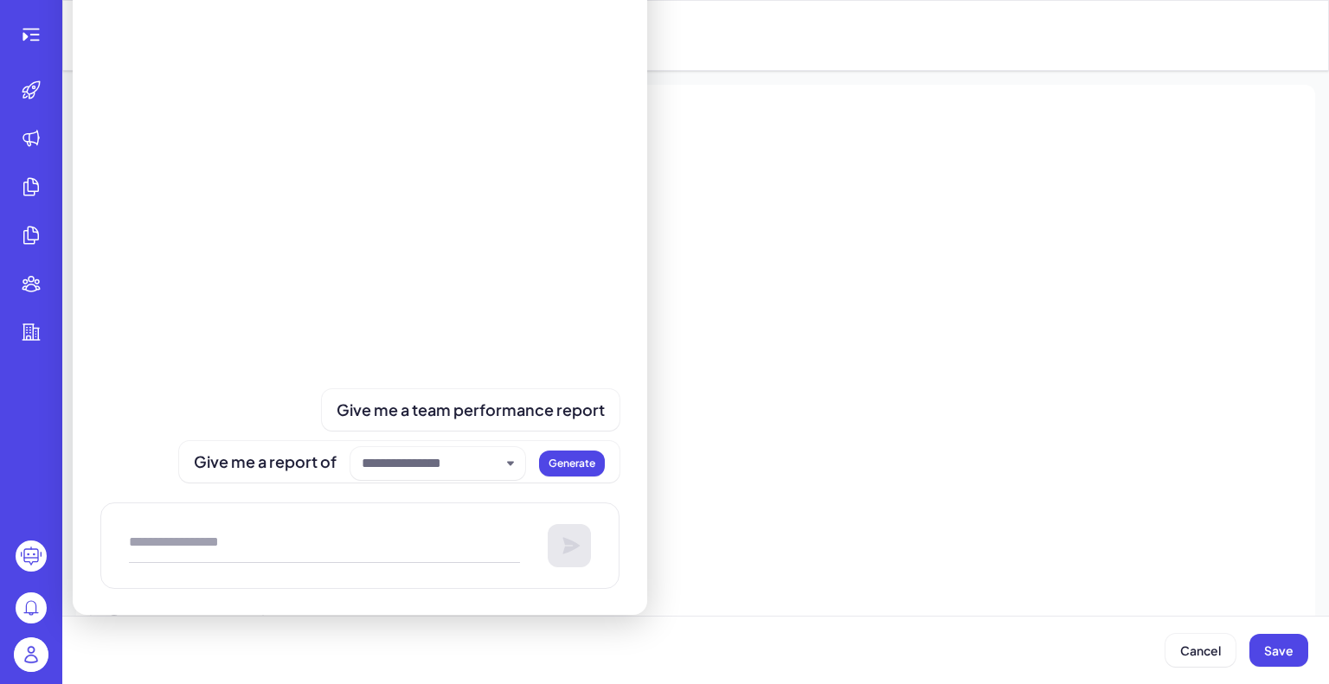
type input "****"
type input "**********"
